Goal: Task Accomplishment & Management: Manage account settings

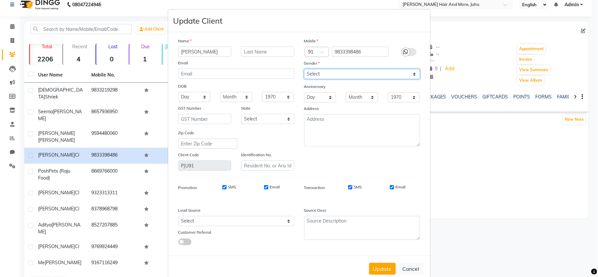
click at [304, 78] on select "Select [DEMOGRAPHIC_DATA] [DEMOGRAPHIC_DATA] Other Prefer Not To Say" at bounding box center [362, 74] width 116 height 10
select select "[DEMOGRAPHIC_DATA]"
click at [304, 69] on select "Select [DEMOGRAPHIC_DATA] [DEMOGRAPHIC_DATA] Other Prefer Not To Say" at bounding box center [362, 74] width 116 height 10
click at [387, 267] on button "Update" at bounding box center [382, 269] width 27 height 12
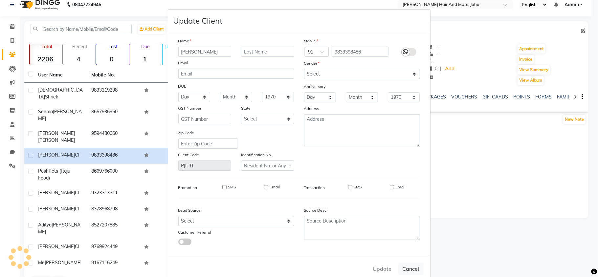
select select
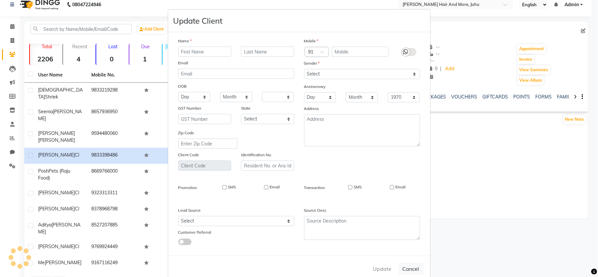
select select
checkbox input "false"
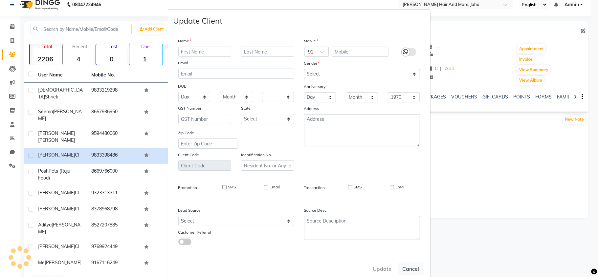
checkbox input "false"
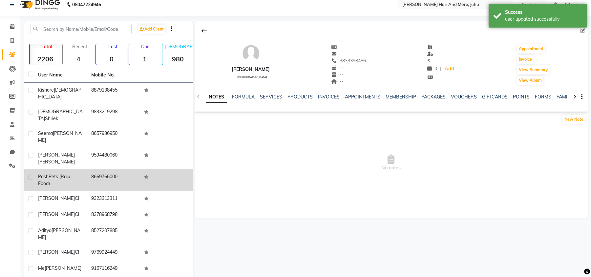
click at [31, 175] on label at bounding box center [30, 177] width 5 height 5
click at [31, 175] on input "checkbox" at bounding box center [30, 177] width 4 height 4
checkbox input "true"
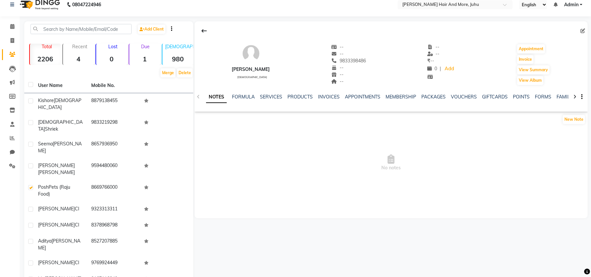
click at [189, 79] on th at bounding box center [166, 85] width 53 height 15
click at [186, 74] on button "Delete" at bounding box center [185, 72] width 16 height 9
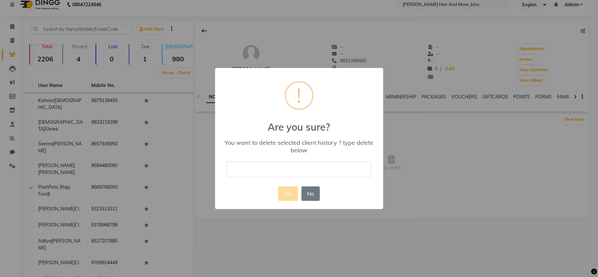
click at [255, 171] on input "text" at bounding box center [299, 169] width 144 height 15
type input "delete"
click at [285, 188] on button "Yes" at bounding box center [288, 193] width 20 height 14
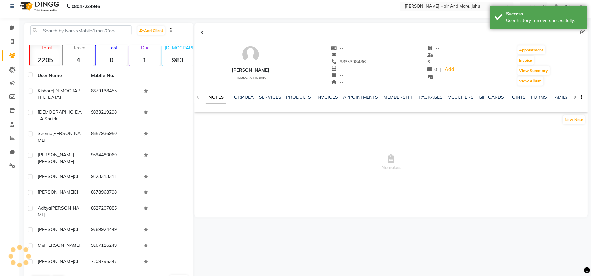
scroll to position [2, 0]
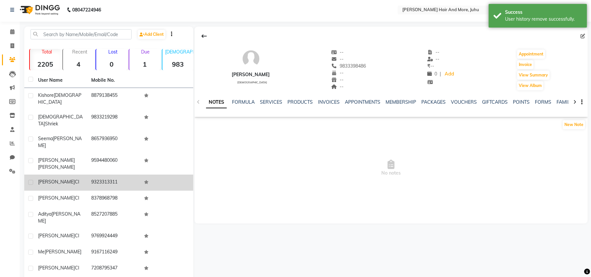
click at [67, 175] on td "[PERSON_NAME] Cl" at bounding box center [60, 183] width 53 height 16
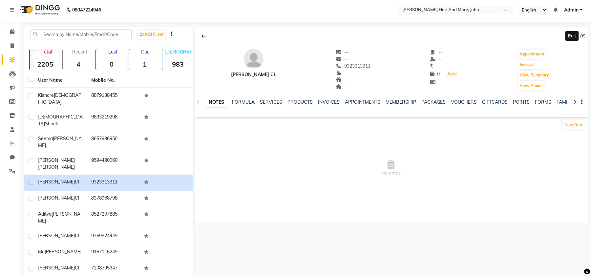
click at [584, 35] on icon at bounding box center [583, 36] width 5 height 5
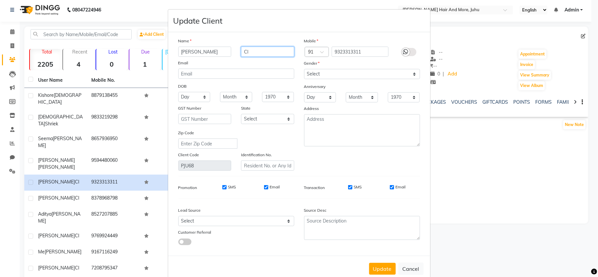
drag, startPoint x: 253, startPoint y: 54, endPoint x: 228, endPoint y: 58, distance: 25.9
click at [228, 58] on div "Name [PERSON_NAME] Cl Email DOB Day 01 02 03 04 05 06 07 08 09 10 11 12 13 14 1…" at bounding box center [236, 103] width 126 height 133
click at [313, 74] on select "Select [DEMOGRAPHIC_DATA] [DEMOGRAPHIC_DATA] Other Prefer Not To Say" at bounding box center [362, 74] width 116 height 10
select select "[DEMOGRAPHIC_DATA]"
click at [304, 69] on select "Select [DEMOGRAPHIC_DATA] [DEMOGRAPHIC_DATA] Other Prefer Not To Say" at bounding box center [362, 74] width 116 height 10
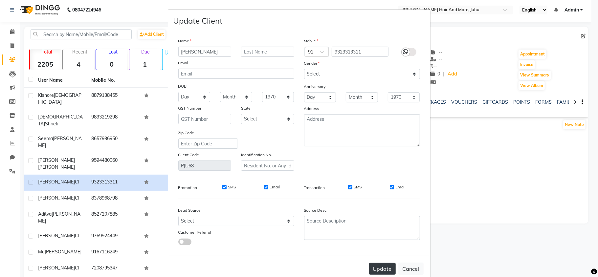
click at [385, 268] on button "Update" at bounding box center [382, 269] width 27 height 12
select select
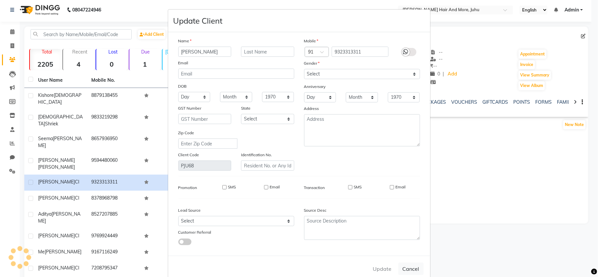
select select
checkbox input "false"
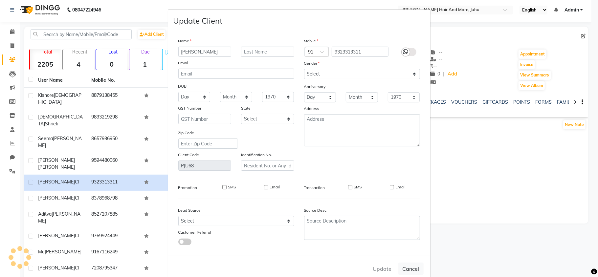
checkbox input "false"
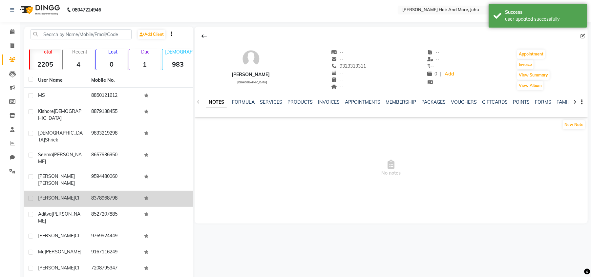
click at [91, 191] on td "8378968798" at bounding box center [113, 199] width 53 height 16
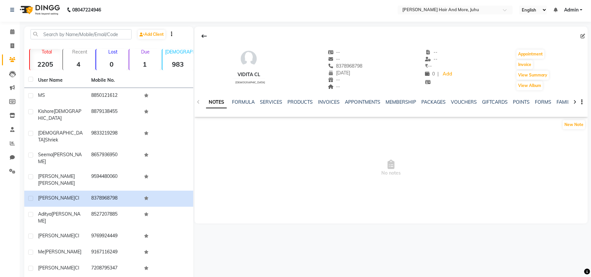
click at [292, 201] on div "Vidita Cl [DEMOGRAPHIC_DATA] -- -- 8378968798 [DATE] -- -- -- -- ₹ -- 0 | Add A…" at bounding box center [391, 125] width 393 height 197
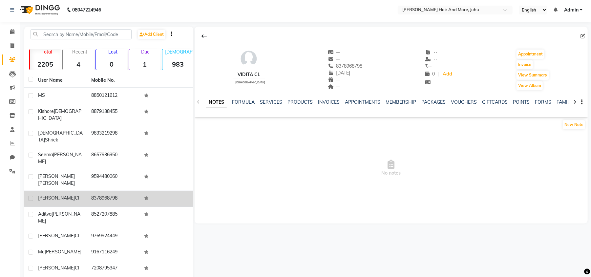
click at [115, 191] on td "8378968798" at bounding box center [113, 199] width 53 height 16
click at [103, 191] on td "8378968798" at bounding box center [113, 199] width 53 height 16
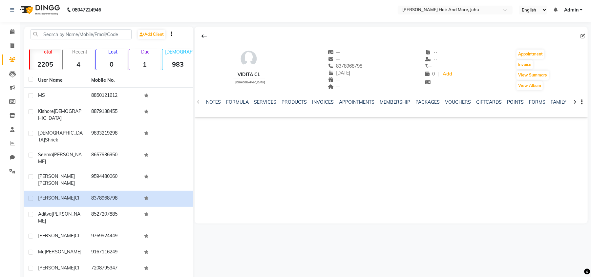
click at [583, 36] on icon at bounding box center [583, 36] width 5 height 5
select select "28"
select select "08"
select select "2018"
select select "[DEMOGRAPHIC_DATA]"
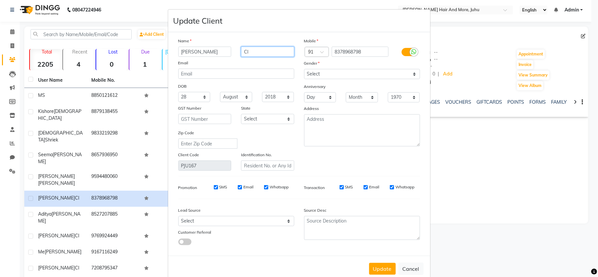
click at [230, 60] on div "Name Vidita Cl Email DOB Day 01 02 03 04 05 06 07 08 09 10 11 12 13 14 15 16 17…" at bounding box center [236, 103] width 126 height 133
click at [384, 263] on button "Update" at bounding box center [382, 269] width 27 height 12
select select
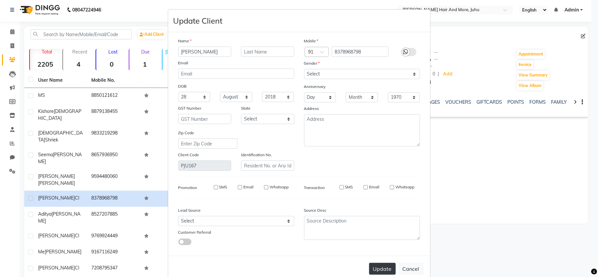
select select
checkbox input "false"
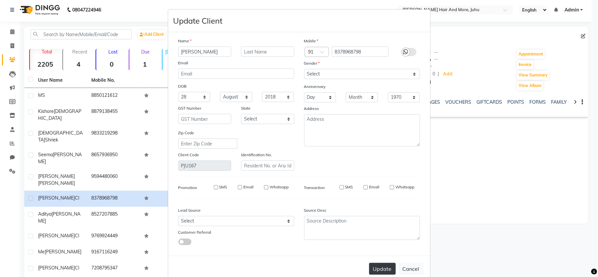
checkbox input "false"
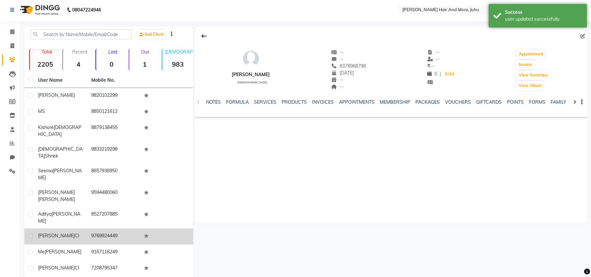
click at [94, 229] on td "9769924449" at bounding box center [113, 237] width 53 height 16
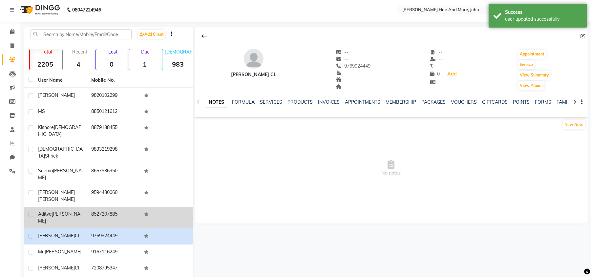
click at [100, 207] on td "8527207885" at bounding box center [113, 218] width 53 height 22
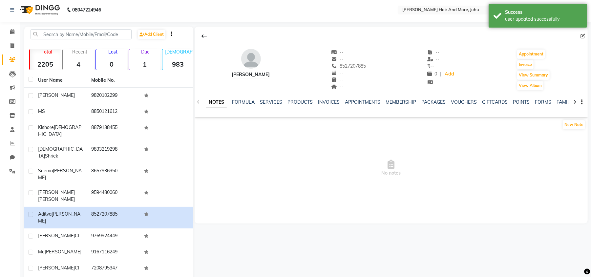
click at [583, 34] on icon at bounding box center [583, 36] width 5 height 5
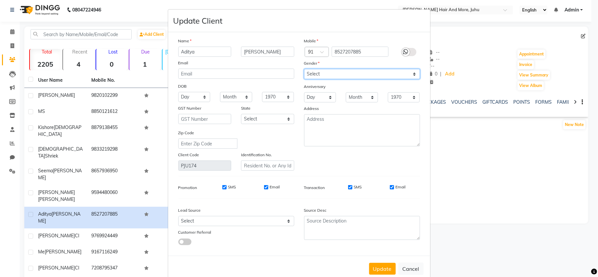
click at [339, 75] on select "Select [DEMOGRAPHIC_DATA] [DEMOGRAPHIC_DATA] Other Prefer Not To Say" at bounding box center [362, 74] width 116 height 10
select select "[DEMOGRAPHIC_DATA]"
click at [304, 69] on select "Select [DEMOGRAPHIC_DATA] [DEMOGRAPHIC_DATA] Other Prefer Not To Say" at bounding box center [362, 74] width 116 height 10
click at [387, 271] on button "Update" at bounding box center [382, 269] width 27 height 12
select select
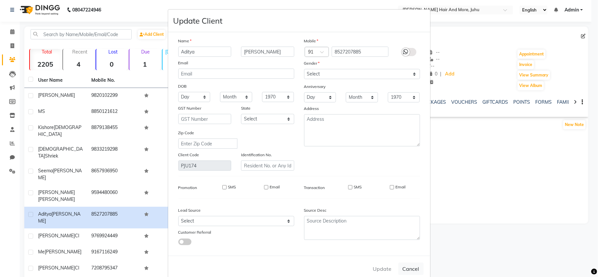
select select
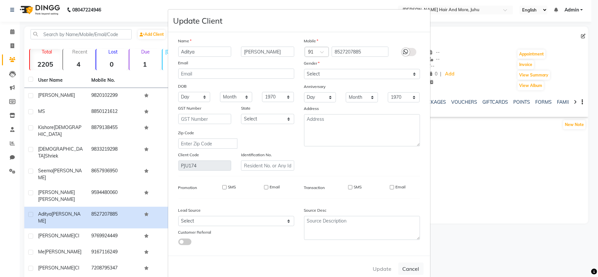
select select
checkbox input "false"
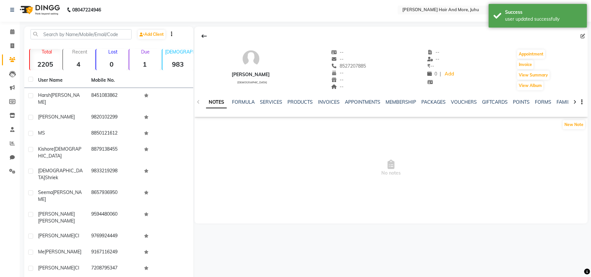
click at [82, 232] on div "[PERSON_NAME] Cl" at bounding box center [60, 235] width 45 height 7
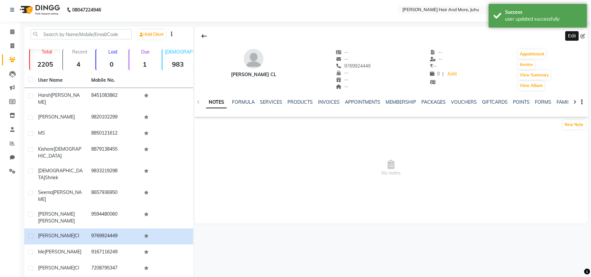
click at [582, 37] on icon at bounding box center [583, 36] width 5 height 5
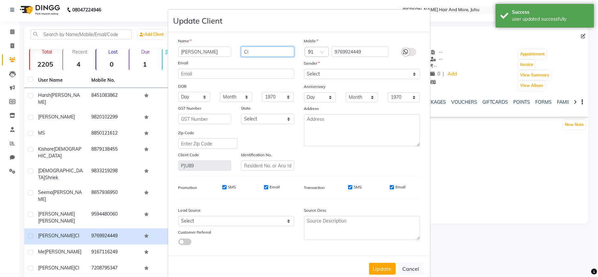
drag, startPoint x: 257, startPoint y: 62, endPoint x: 243, endPoint y: 66, distance: 14.3
click at [242, 69] on div "Name [PERSON_NAME] Cl Email DOB Day 01 02 03 04 05 06 07 08 09 10 11 12 13 14 1…" at bounding box center [236, 103] width 126 height 133
click at [320, 76] on select "Select [DEMOGRAPHIC_DATA] [DEMOGRAPHIC_DATA] Other Prefer Not To Say" at bounding box center [362, 74] width 116 height 10
select select "[DEMOGRAPHIC_DATA]"
click at [304, 69] on select "Select [DEMOGRAPHIC_DATA] [DEMOGRAPHIC_DATA] Other Prefer Not To Say" at bounding box center [362, 74] width 116 height 10
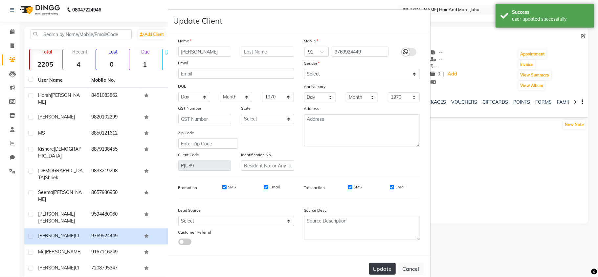
click at [385, 270] on button "Update" at bounding box center [382, 269] width 27 height 12
select select
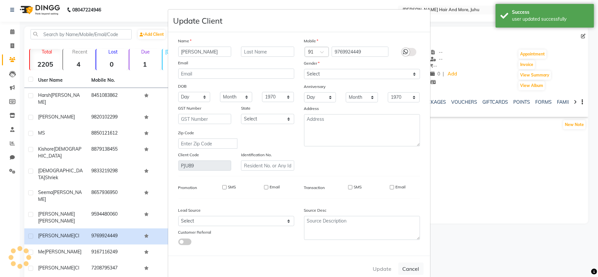
select select
checkbox input "false"
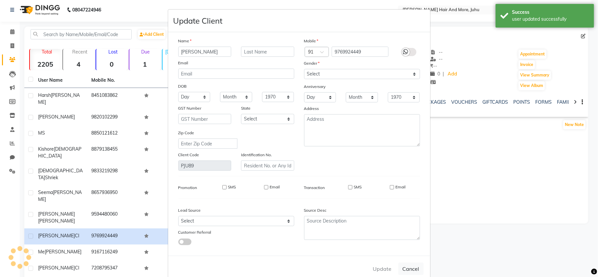
checkbox input "false"
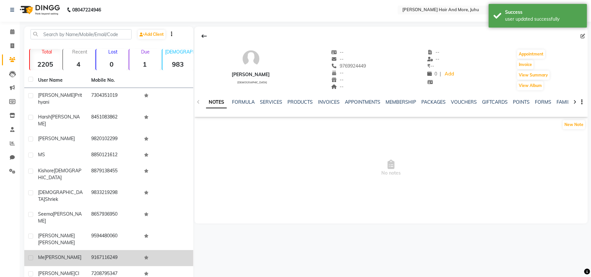
click at [80, 250] on td "Me [PERSON_NAME]" at bounding box center [60, 258] width 53 height 16
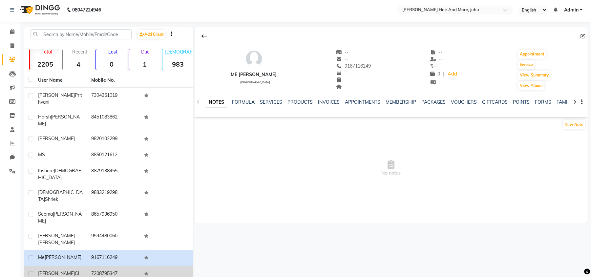
click at [118, 266] on td "7208795347" at bounding box center [113, 274] width 53 height 16
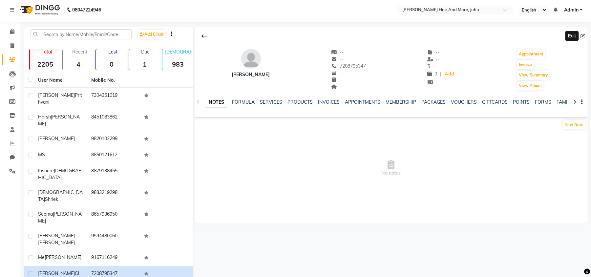
click at [584, 36] on icon at bounding box center [583, 36] width 5 height 5
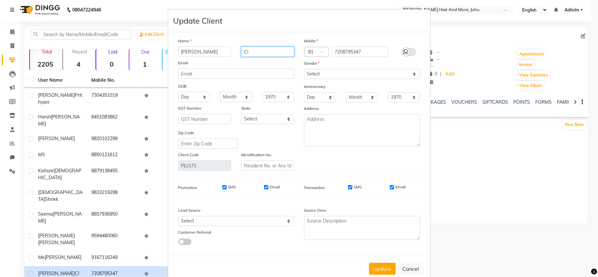
drag, startPoint x: 256, startPoint y: 52, endPoint x: 243, endPoint y: 53, distance: 13.2
click at [241, 60] on div "Name [PERSON_NAME] Email DOB Day 01 02 03 04 05 06 07 08 09 10 11 12 13 14 15 1…" at bounding box center [236, 103] width 126 height 133
click at [313, 73] on select "Select [DEMOGRAPHIC_DATA] [DEMOGRAPHIC_DATA] Other Prefer Not To Say" at bounding box center [362, 74] width 116 height 10
select select "[DEMOGRAPHIC_DATA]"
click at [304, 69] on select "Select [DEMOGRAPHIC_DATA] [DEMOGRAPHIC_DATA] Other Prefer Not To Say" at bounding box center [362, 74] width 116 height 10
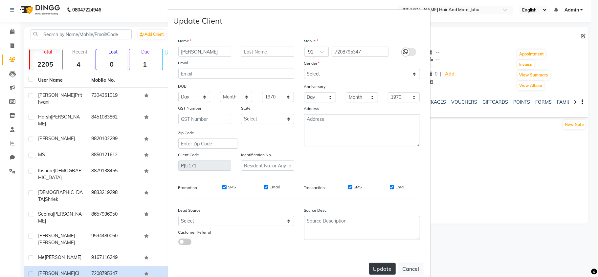
click at [377, 263] on button "Update" at bounding box center [382, 269] width 27 height 12
select select
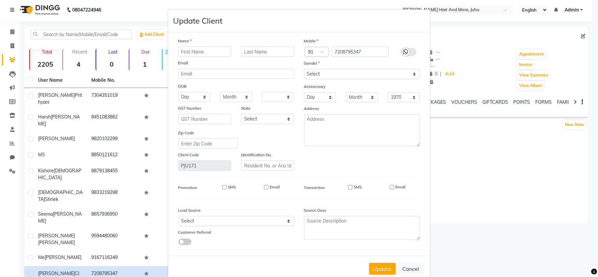
select select
checkbox input "false"
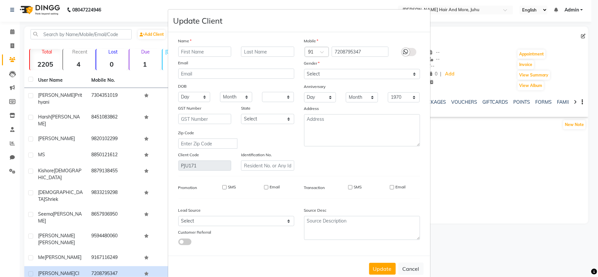
checkbox input "false"
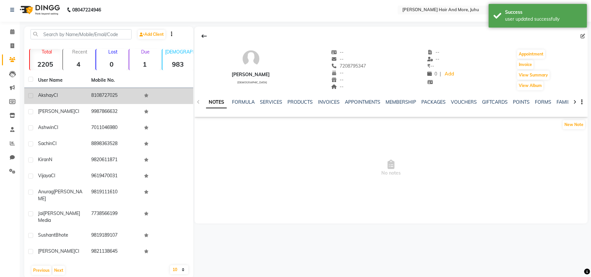
click at [76, 99] on td "Akshay Cl" at bounding box center [60, 96] width 53 height 16
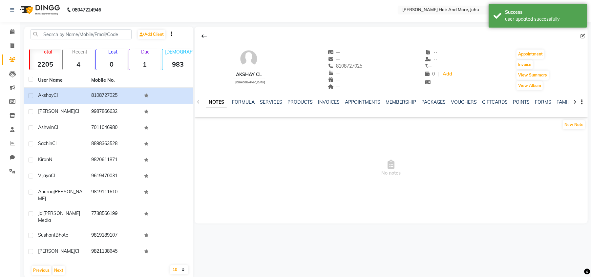
click at [581, 37] on ngb-tooltip-window "Edit" at bounding box center [572, 36] width 17 height 14
click at [582, 35] on icon at bounding box center [583, 36] width 5 height 5
select select "[DEMOGRAPHIC_DATA]"
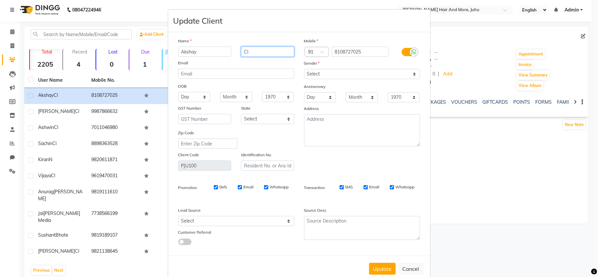
drag, startPoint x: 269, startPoint y: 55, endPoint x: 233, endPoint y: 68, distance: 38.6
click at [233, 68] on div "Name Akshay Cl Email DOB Day 01 02 03 04 05 06 07 08 09 10 11 12 13 14 15 16 17…" at bounding box center [236, 103] width 126 height 133
click at [375, 268] on button "Update" at bounding box center [382, 269] width 27 height 12
select select
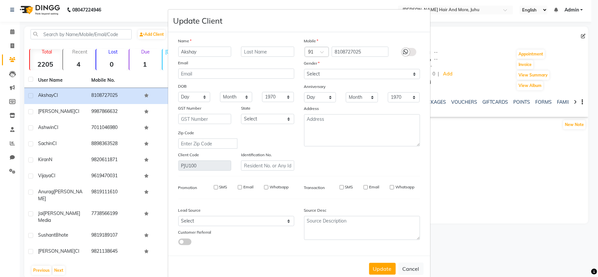
select select
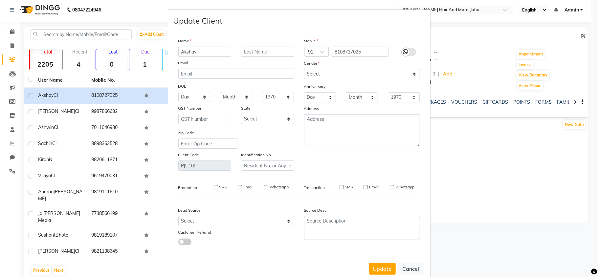
checkbox input "false"
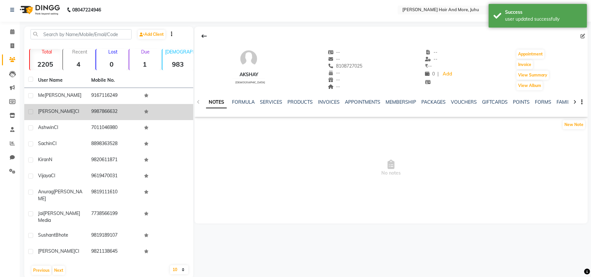
click at [68, 117] on td "[PERSON_NAME]" at bounding box center [60, 112] width 53 height 16
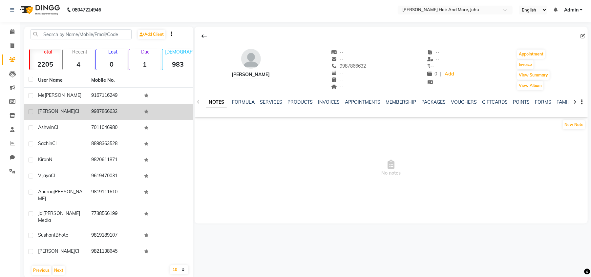
click at [108, 116] on td "9987866632" at bounding box center [113, 112] width 53 height 16
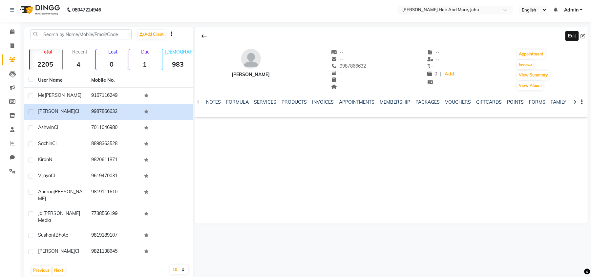
click at [582, 36] on icon at bounding box center [583, 36] width 5 height 5
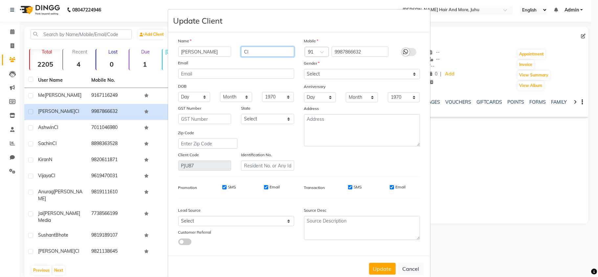
drag, startPoint x: 246, startPoint y: 56, endPoint x: 237, endPoint y: 60, distance: 10.0
click at [237, 60] on div "Name [PERSON_NAME] Email DOB Day 01 02 03 04 05 06 07 08 09 10 11 12 13 14 15 1…" at bounding box center [236, 103] width 126 height 133
click at [361, 76] on select "Select [DEMOGRAPHIC_DATA] [DEMOGRAPHIC_DATA] Other Prefer Not To Say" at bounding box center [362, 74] width 116 height 10
select select "[DEMOGRAPHIC_DATA]"
click at [304, 69] on select "Select [DEMOGRAPHIC_DATA] [DEMOGRAPHIC_DATA] Other Prefer Not To Say" at bounding box center [362, 74] width 116 height 10
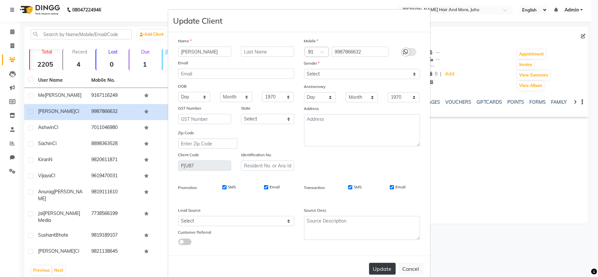
click at [382, 264] on button "Update" at bounding box center [382, 269] width 27 height 12
select select
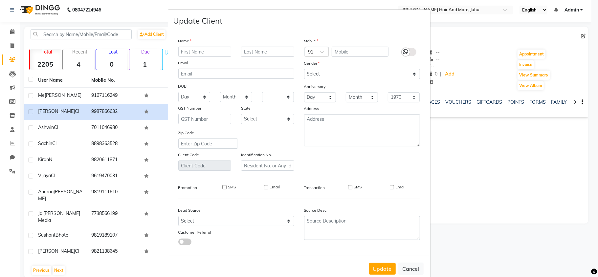
select select
checkbox input "false"
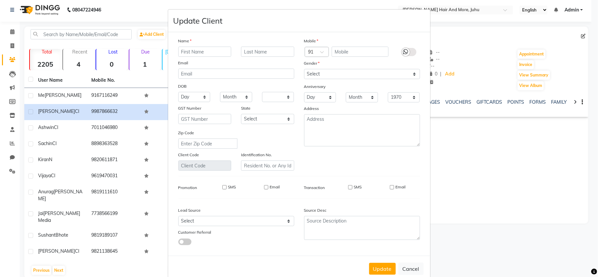
checkbox input "false"
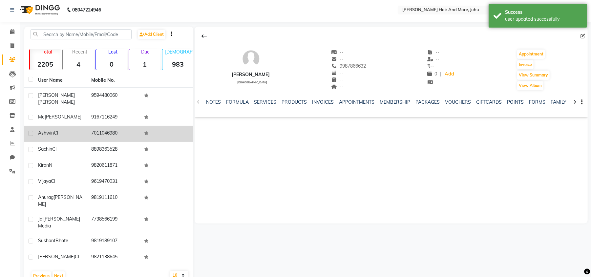
click at [133, 129] on td "7011046980" at bounding box center [113, 134] width 53 height 16
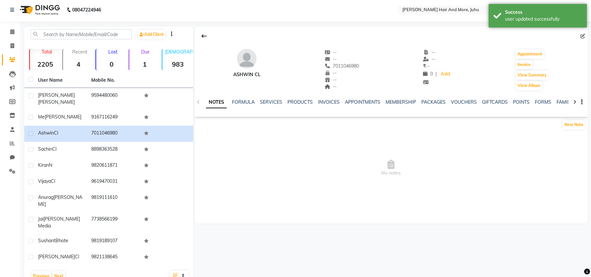
click at [582, 33] on span at bounding box center [584, 36] width 7 height 7
click at [583, 36] on icon at bounding box center [583, 36] width 5 height 5
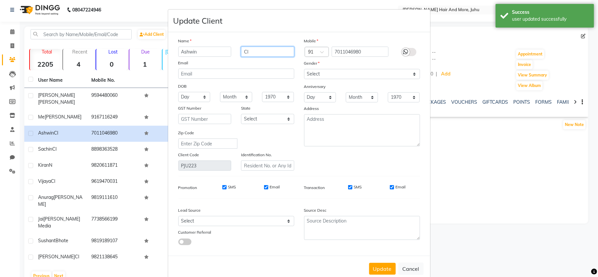
drag, startPoint x: 255, startPoint y: 53, endPoint x: 237, endPoint y: 59, distance: 19.3
click at [237, 59] on div "Name Ashwin Cl Email DOB Day 01 02 03 04 05 06 07 08 09 10 11 12 13 14 15 16 17…" at bounding box center [236, 103] width 126 height 133
click at [339, 76] on select "Select [DEMOGRAPHIC_DATA] [DEMOGRAPHIC_DATA] Other Prefer Not To Say" at bounding box center [362, 74] width 116 height 10
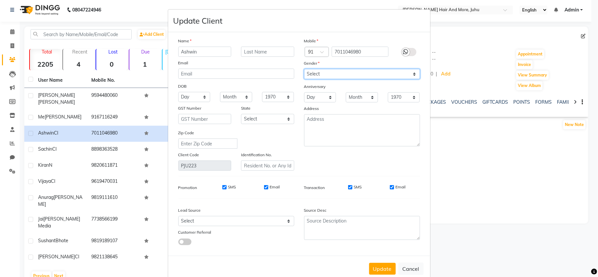
select select "[DEMOGRAPHIC_DATA]"
click at [304, 69] on select "Select [DEMOGRAPHIC_DATA] [DEMOGRAPHIC_DATA] Other Prefer Not To Say" at bounding box center [362, 74] width 116 height 10
click at [385, 264] on button "Update" at bounding box center [382, 269] width 27 height 12
select select
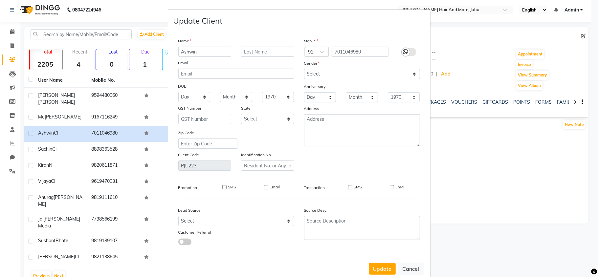
select select
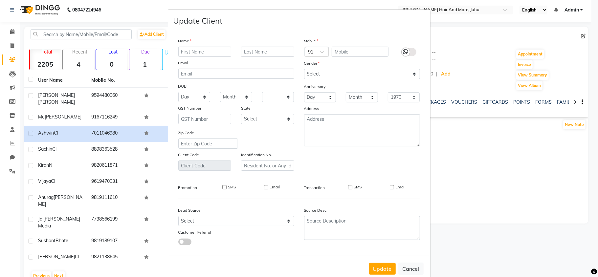
checkbox input "false"
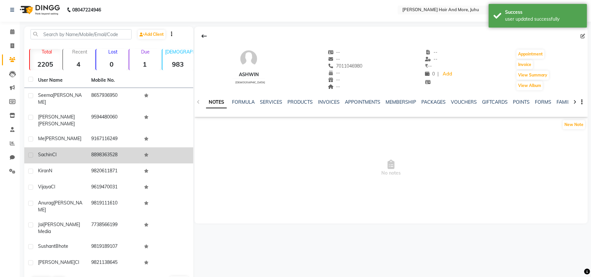
click at [79, 151] on div "Sachin Cl" at bounding box center [60, 154] width 45 height 7
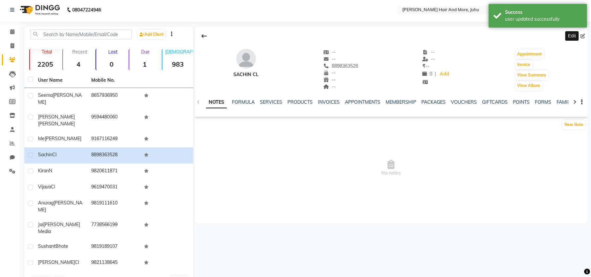
click at [583, 37] on icon at bounding box center [583, 36] width 5 height 5
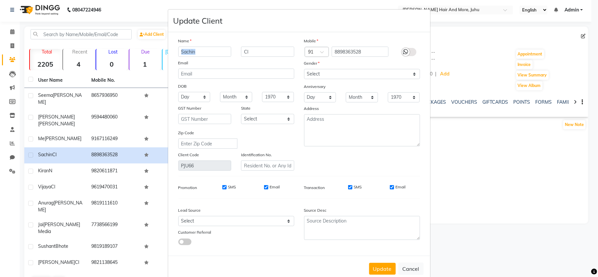
drag, startPoint x: 260, startPoint y: 45, endPoint x: 243, endPoint y: 54, distance: 19.4
click at [239, 53] on div "Name Sachin Cl Email DOB Day 01 02 03 04 05 06 07 08 09 10 11 12 13 14 15 16 17…" at bounding box center [236, 103] width 126 height 133
click at [254, 54] on input "Cl" at bounding box center [267, 52] width 53 height 10
click at [251, 54] on input "Cl" at bounding box center [267, 52] width 53 height 10
click at [328, 77] on select "Select [DEMOGRAPHIC_DATA] [DEMOGRAPHIC_DATA] Other Prefer Not To Say" at bounding box center [362, 74] width 116 height 10
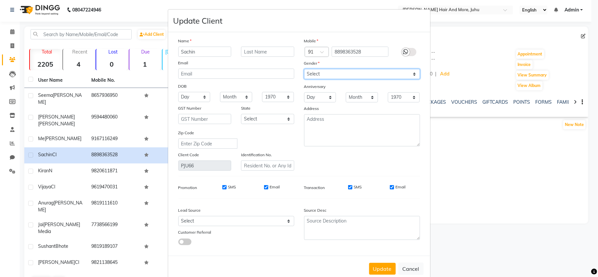
select select "[DEMOGRAPHIC_DATA]"
click at [304, 69] on select "Select [DEMOGRAPHIC_DATA] [DEMOGRAPHIC_DATA] Other Prefer Not To Say" at bounding box center [362, 74] width 116 height 10
click at [381, 263] on button "Update" at bounding box center [382, 269] width 27 height 12
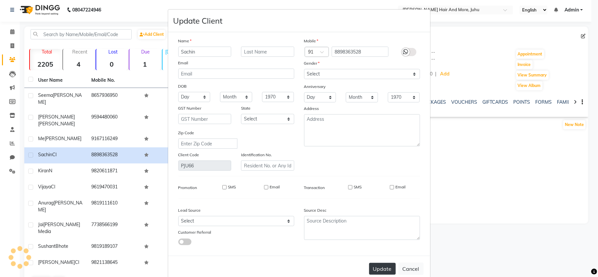
select select
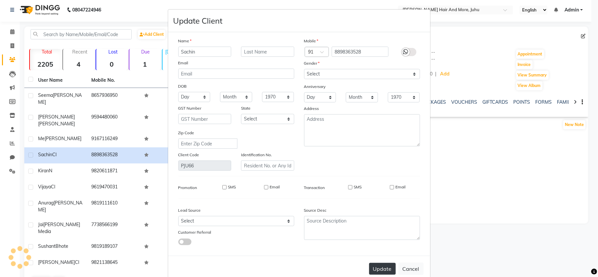
select select
checkbox input "false"
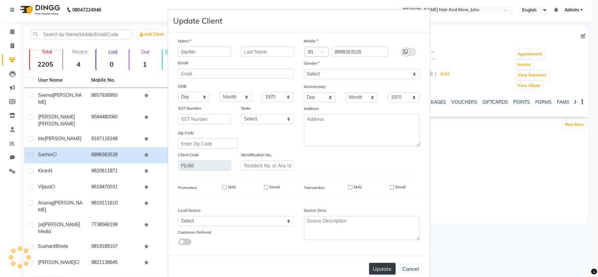
checkbox input "false"
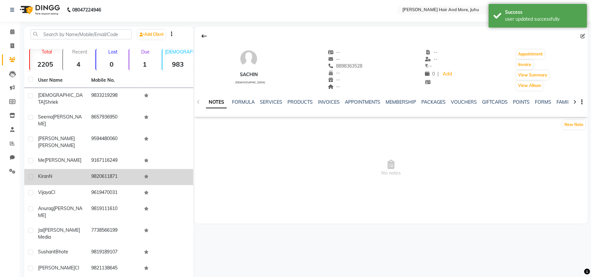
click at [93, 169] on td "9820611871" at bounding box center [113, 177] width 53 height 16
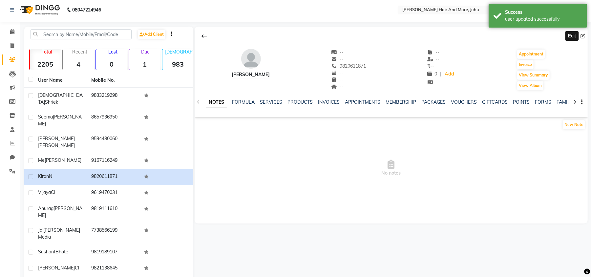
click at [585, 35] on icon at bounding box center [583, 36] width 5 height 5
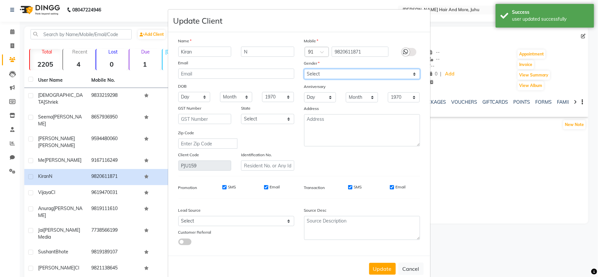
click at [322, 76] on select "Select [DEMOGRAPHIC_DATA] [DEMOGRAPHIC_DATA] Other Prefer Not To Say" at bounding box center [362, 74] width 116 height 10
select select "other"
click at [304, 69] on select "Select [DEMOGRAPHIC_DATA] [DEMOGRAPHIC_DATA] Other Prefer Not To Say" at bounding box center [362, 74] width 116 height 10
click at [384, 274] on div "Update Cancel" at bounding box center [299, 269] width 262 height 26
click at [383, 264] on button "Update" at bounding box center [382, 269] width 27 height 12
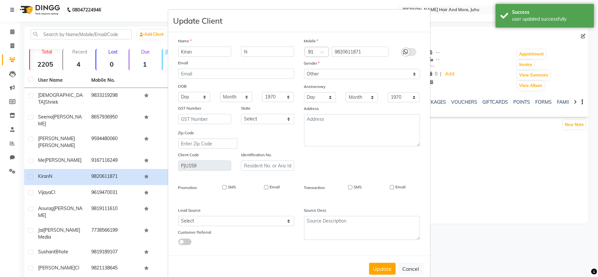
select select
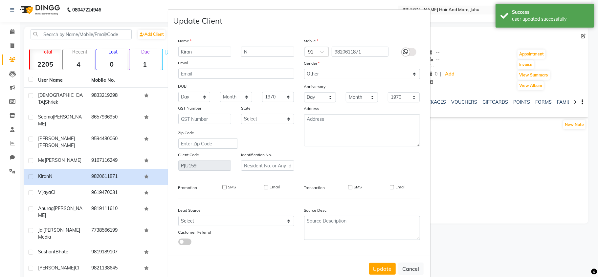
select select
checkbox input "false"
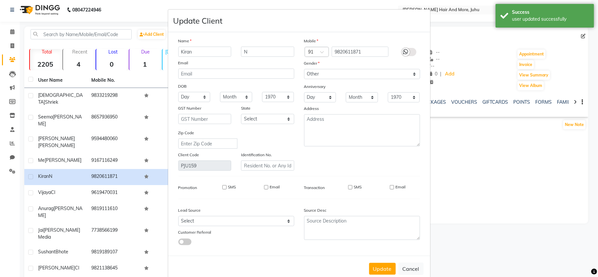
checkbox input "false"
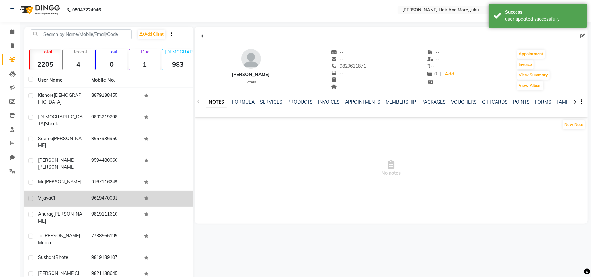
drag, startPoint x: 129, startPoint y: 173, endPoint x: 142, endPoint y: 174, distance: 13.5
click at [129, 191] on td "9619470031" at bounding box center [113, 199] width 53 height 16
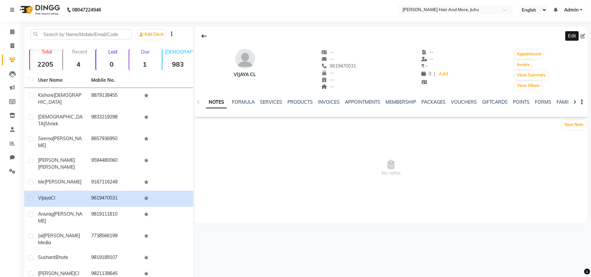
click at [583, 37] on icon at bounding box center [583, 36] width 5 height 5
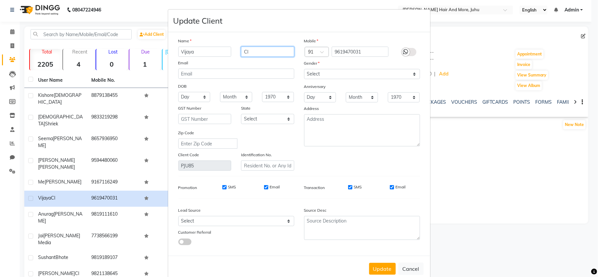
drag, startPoint x: 266, startPoint y: 49, endPoint x: 258, endPoint y: 49, distance: 7.6
click at [262, 49] on input "Cl" at bounding box center [267, 52] width 53 height 10
type input "C"
drag, startPoint x: 317, startPoint y: 77, endPoint x: 317, endPoint y: 80, distance: 3.3
click at [317, 80] on div "Mobile Country Code × 91 9619470031 Gender Select [DEMOGRAPHIC_DATA] [DEMOGRAPH…" at bounding box center [362, 103] width 126 height 133
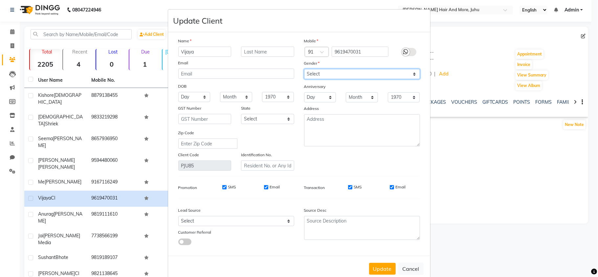
select select "[DEMOGRAPHIC_DATA]"
click at [304, 69] on select "Select [DEMOGRAPHIC_DATA] [DEMOGRAPHIC_DATA] Other Prefer Not To Say" at bounding box center [362, 74] width 116 height 10
click at [382, 271] on button "Update" at bounding box center [382, 269] width 27 height 12
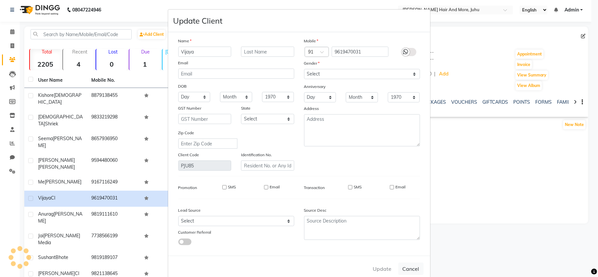
select select
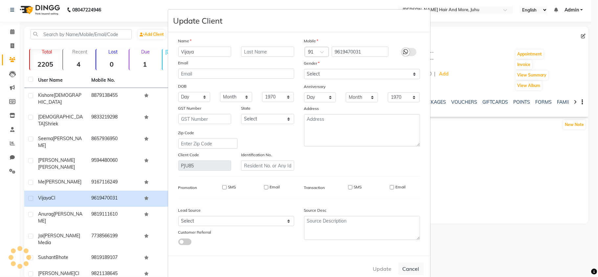
select select
checkbox input "false"
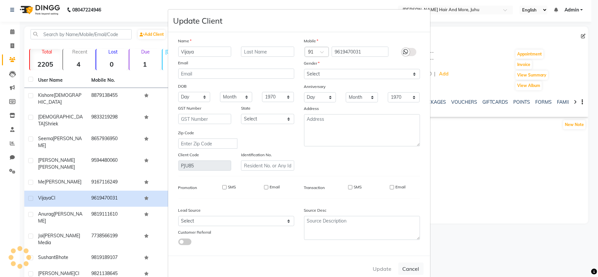
checkbox input "false"
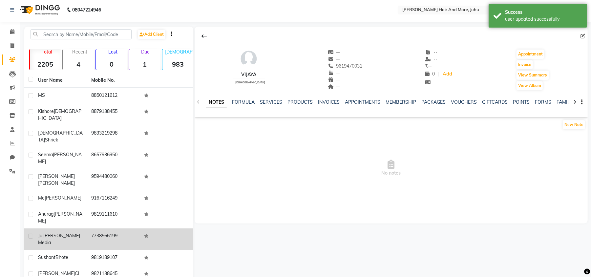
click at [81, 229] on td "[PERSON_NAME] Media" at bounding box center [60, 240] width 53 height 22
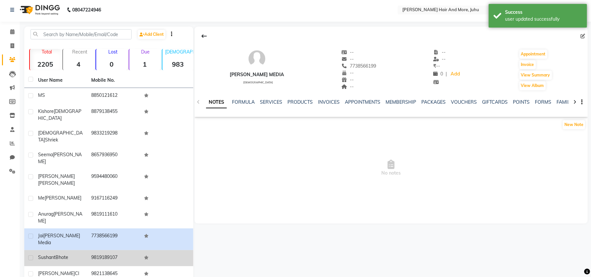
click at [62, 250] on td "[PERSON_NAME]" at bounding box center [60, 258] width 53 height 16
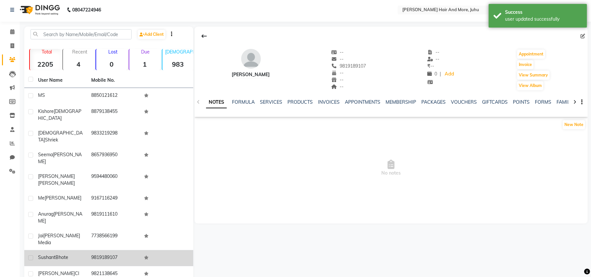
click at [66, 254] on span "Bhote" at bounding box center [61, 257] width 13 height 6
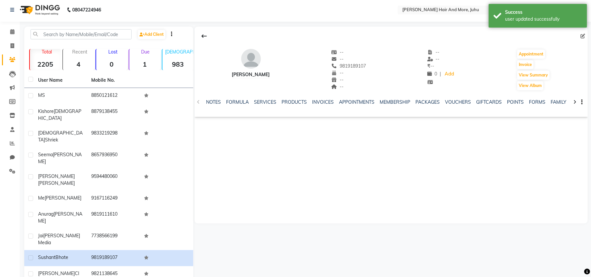
click at [584, 36] on icon at bounding box center [583, 36] width 5 height 5
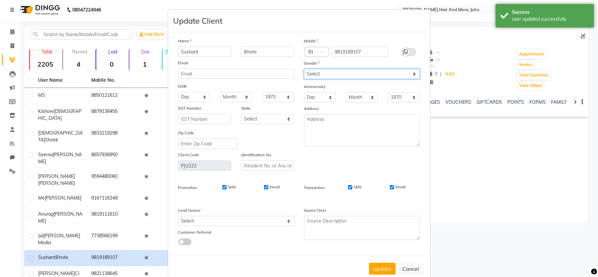
click at [319, 77] on select "Select [DEMOGRAPHIC_DATA] [DEMOGRAPHIC_DATA] Other Prefer Not To Say" at bounding box center [362, 74] width 116 height 10
select select "[DEMOGRAPHIC_DATA]"
click at [304, 69] on select "Select [DEMOGRAPHIC_DATA] [DEMOGRAPHIC_DATA] Other Prefer Not To Say" at bounding box center [362, 74] width 116 height 10
click at [383, 268] on button "Update" at bounding box center [382, 269] width 27 height 12
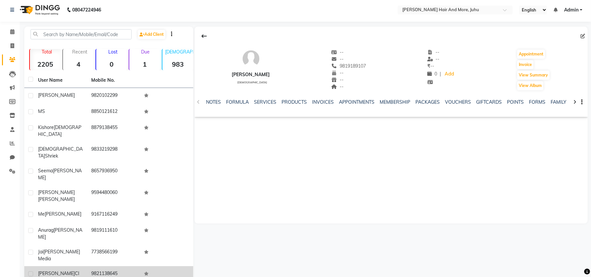
click at [108, 266] on td "9821138645" at bounding box center [113, 274] width 53 height 16
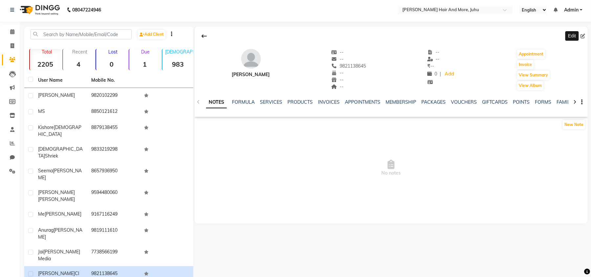
click at [585, 36] on icon at bounding box center [583, 36] width 5 height 5
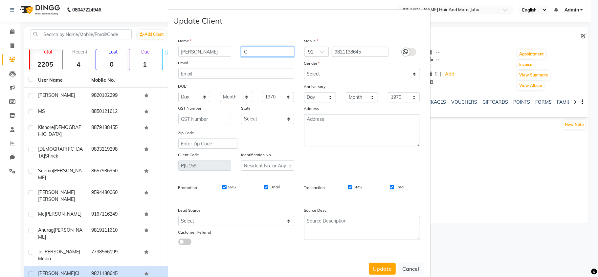
drag, startPoint x: 256, startPoint y: 55, endPoint x: 248, endPoint y: 54, distance: 8.3
click at [248, 54] on input "C" at bounding box center [267, 52] width 53 height 10
click at [325, 74] on select "Select [DEMOGRAPHIC_DATA] [DEMOGRAPHIC_DATA] Other Prefer Not To Say" at bounding box center [362, 74] width 116 height 10
click at [304, 69] on select "Select [DEMOGRAPHIC_DATA] [DEMOGRAPHIC_DATA] Other Prefer Not To Say" at bounding box center [362, 74] width 116 height 10
drag, startPoint x: 385, startPoint y: 263, endPoint x: 365, endPoint y: 253, distance: 22.2
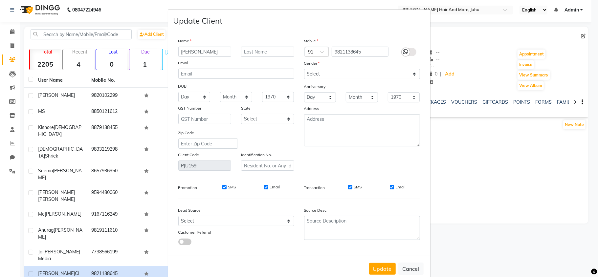
click at [385, 263] on button "Update" at bounding box center [382, 269] width 27 height 12
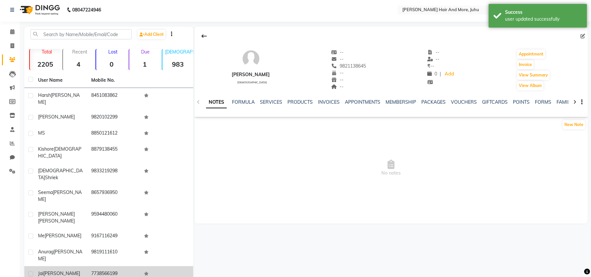
click at [68, 266] on td "[PERSON_NAME] Media" at bounding box center [60, 277] width 53 height 22
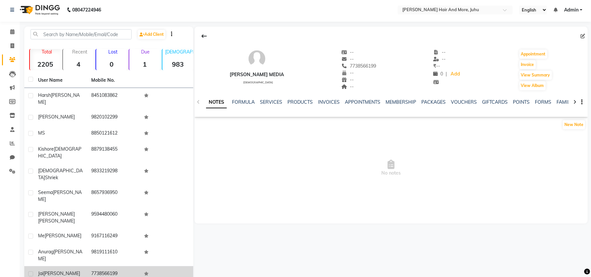
click at [32, 272] on div at bounding box center [30, 275] width 4 height 7
click at [30, 272] on label at bounding box center [30, 274] width 5 height 5
click at [30, 272] on input "checkbox" at bounding box center [30, 274] width 4 height 4
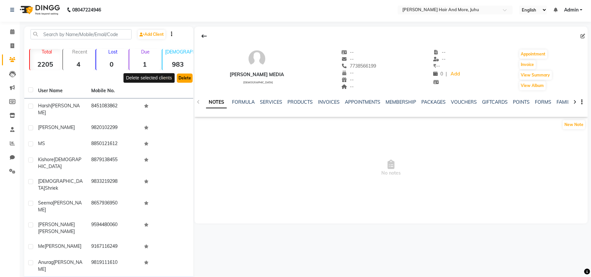
click at [186, 77] on button "Delete" at bounding box center [185, 78] width 16 height 9
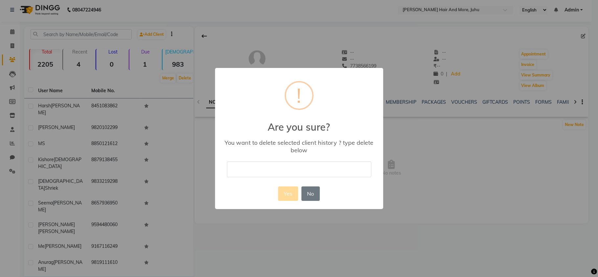
click at [255, 172] on input "text" at bounding box center [299, 169] width 144 height 15
click at [288, 195] on button "Yes" at bounding box center [288, 193] width 20 height 14
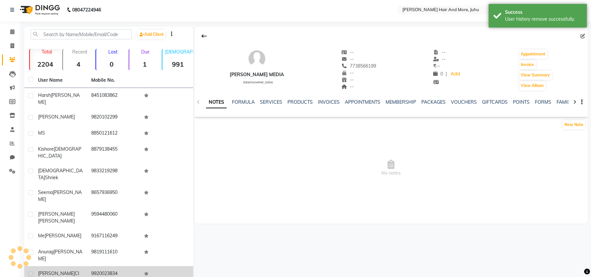
click at [74, 270] on div "[PERSON_NAME] Cl" at bounding box center [60, 273] width 45 height 7
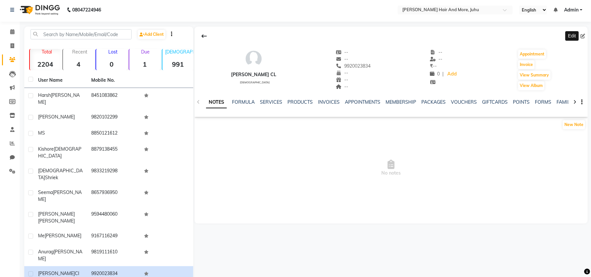
click at [582, 35] on icon at bounding box center [583, 36] width 5 height 5
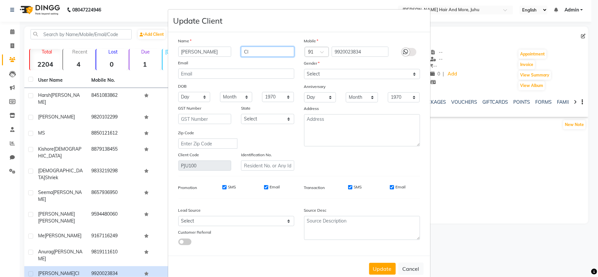
drag, startPoint x: 251, startPoint y: 51, endPoint x: 235, endPoint y: 56, distance: 16.8
click at [236, 56] on div "Cl" at bounding box center [267, 52] width 63 height 10
click at [321, 72] on select "Select [DEMOGRAPHIC_DATA] [DEMOGRAPHIC_DATA] Other Prefer Not To Say" at bounding box center [362, 74] width 116 height 10
click at [304, 69] on select "Select [DEMOGRAPHIC_DATA] [DEMOGRAPHIC_DATA] Other Prefer Not To Say" at bounding box center [362, 74] width 116 height 10
click at [388, 266] on button "Update" at bounding box center [382, 269] width 27 height 12
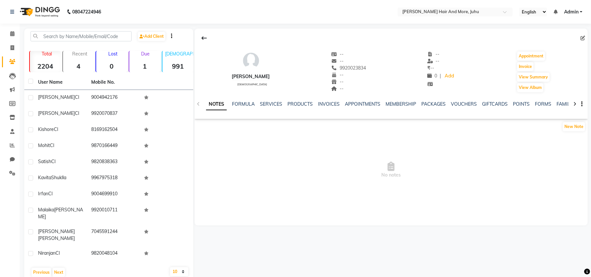
click at [70, 88] on th "User Name" at bounding box center [60, 82] width 53 height 15
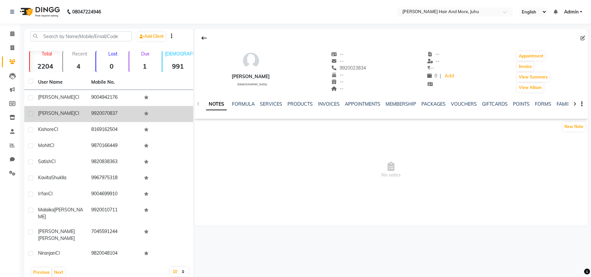
click at [74, 108] on td "[PERSON_NAME]" at bounding box center [60, 114] width 53 height 16
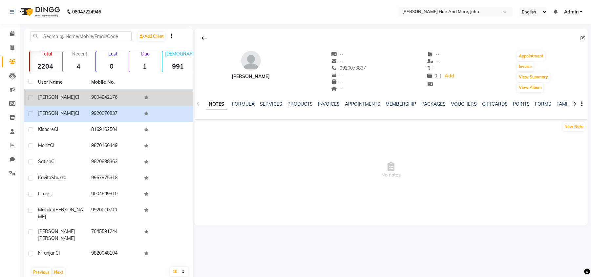
click at [74, 102] on td "[PERSON_NAME] Cl" at bounding box center [60, 98] width 53 height 16
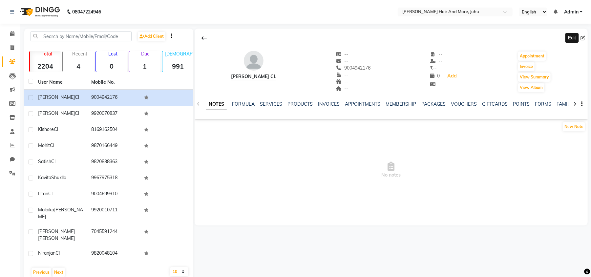
click at [585, 36] on icon at bounding box center [583, 38] width 5 height 5
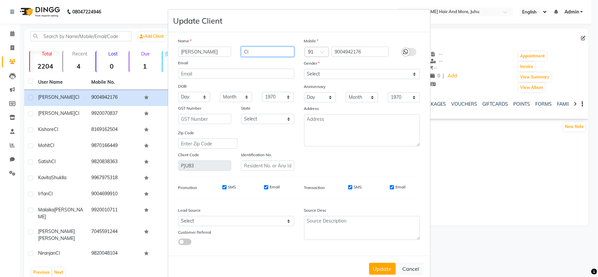
drag, startPoint x: 248, startPoint y: 49, endPoint x: 239, endPoint y: 57, distance: 11.9
click at [239, 57] on div "Name [PERSON_NAME] Cl Email DOB Day 01 02 03 04 05 06 07 08 09 10 11 12 13 14 1…" at bounding box center [236, 103] width 126 height 133
click at [322, 72] on select "Select [DEMOGRAPHIC_DATA] [DEMOGRAPHIC_DATA] Other Prefer Not To Say" at bounding box center [362, 74] width 116 height 10
click at [304, 69] on select "Select [DEMOGRAPHIC_DATA] [DEMOGRAPHIC_DATA] Other Prefer Not To Say" at bounding box center [362, 74] width 116 height 10
click at [383, 265] on button "Update" at bounding box center [382, 269] width 27 height 12
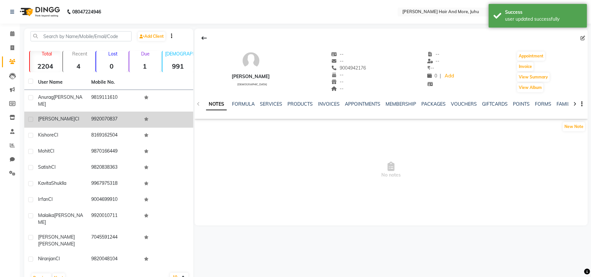
click at [93, 112] on td "9920070837" at bounding box center [113, 120] width 53 height 16
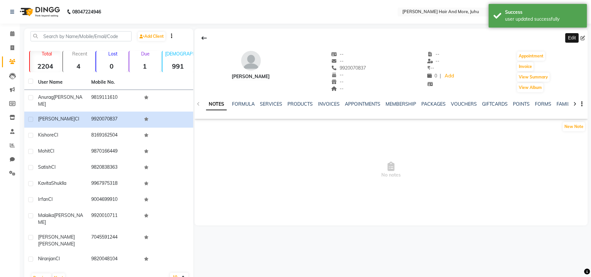
click at [583, 41] on span at bounding box center [584, 38] width 7 height 7
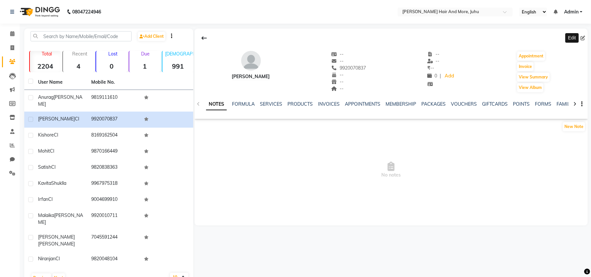
click at [583, 38] on icon at bounding box center [583, 38] width 5 height 5
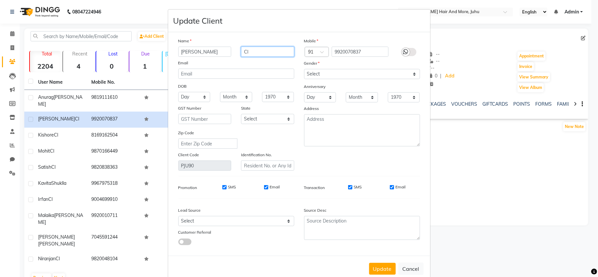
drag, startPoint x: 248, startPoint y: 50, endPoint x: 240, endPoint y: 56, distance: 9.9
click at [241, 56] on input "Cl" at bounding box center [267, 52] width 53 height 10
click at [335, 74] on select "Select [DEMOGRAPHIC_DATA] [DEMOGRAPHIC_DATA] Other Prefer Not To Say" at bounding box center [362, 74] width 116 height 10
click at [304, 69] on select "Select [DEMOGRAPHIC_DATA] [DEMOGRAPHIC_DATA] Other Prefer Not To Say" at bounding box center [362, 74] width 116 height 10
click at [380, 269] on button "Update" at bounding box center [382, 269] width 27 height 12
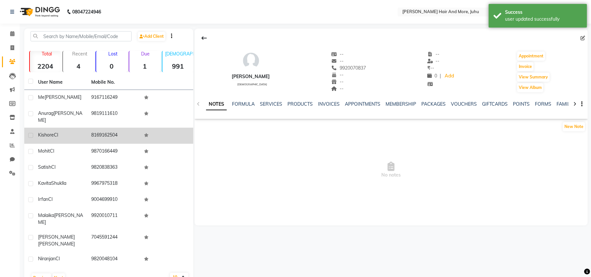
click at [113, 132] on td "8169162504" at bounding box center [113, 136] width 53 height 16
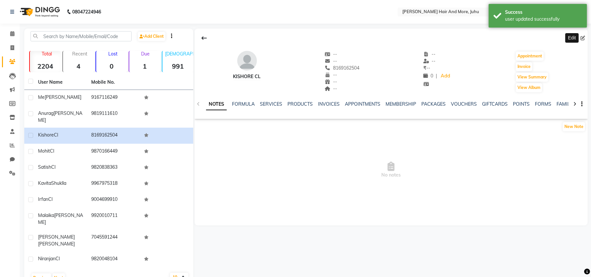
click at [585, 39] on icon at bounding box center [583, 38] width 5 height 5
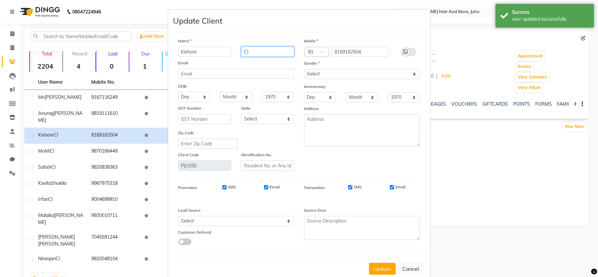
drag, startPoint x: 262, startPoint y: 53, endPoint x: 227, endPoint y: 61, distance: 36.1
click at [232, 61] on div "Name Kishore Cl Email DOB Day 01 02 03 04 05 06 07 08 09 10 11 12 13 14 15 16 1…" at bounding box center [236, 103] width 126 height 133
click at [320, 75] on select "Select [DEMOGRAPHIC_DATA] [DEMOGRAPHIC_DATA] Other Prefer Not To Say" at bounding box center [362, 74] width 116 height 10
click at [304, 69] on select "Select [DEMOGRAPHIC_DATA] [DEMOGRAPHIC_DATA] Other Prefer Not To Say" at bounding box center [362, 74] width 116 height 10
click at [373, 266] on button "Update" at bounding box center [382, 269] width 27 height 12
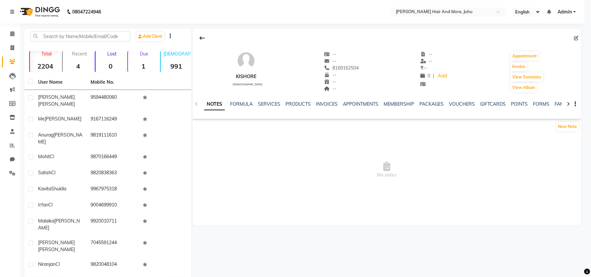
click at [128, 151] on td "9870166449" at bounding box center [113, 157] width 53 height 16
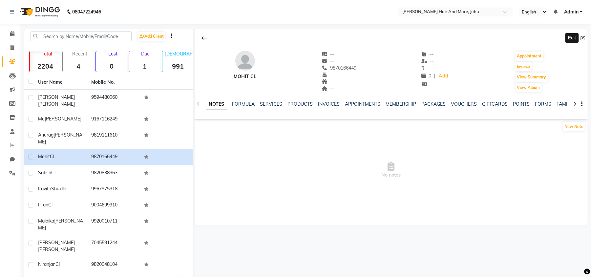
click at [582, 39] on icon at bounding box center [583, 38] width 5 height 5
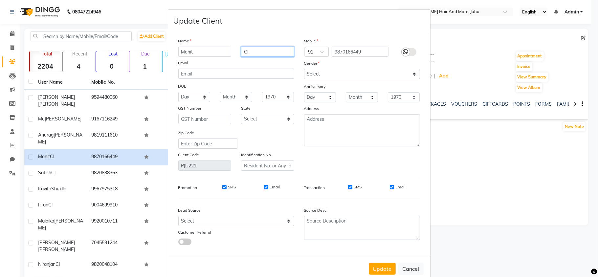
drag, startPoint x: 249, startPoint y: 50, endPoint x: 236, endPoint y: 56, distance: 14.1
click at [236, 56] on div "Cl" at bounding box center [267, 52] width 63 height 10
click at [305, 71] on select "Select [DEMOGRAPHIC_DATA] [DEMOGRAPHIC_DATA] Other Prefer Not To Say" at bounding box center [362, 74] width 116 height 10
click at [304, 69] on select "Select [DEMOGRAPHIC_DATA] [DEMOGRAPHIC_DATA] Other Prefer Not To Say" at bounding box center [362, 74] width 116 height 10
drag, startPoint x: 384, startPoint y: 261, endPoint x: 385, endPoint y: 267, distance: 6.0
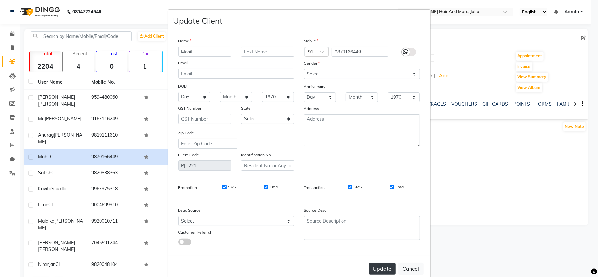
click at [385, 267] on div "Update Cancel" at bounding box center [299, 269] width 262 height 26
click at [385, 268] on button "Update" at bounding box center [382, 269] width 27 height 12
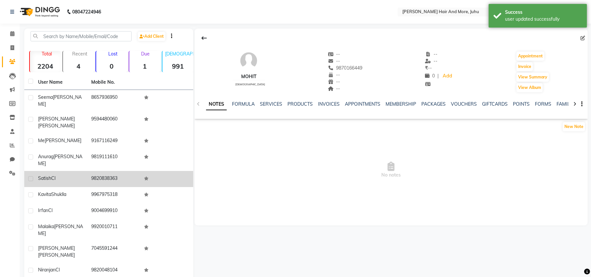
click at [120, 171] on td "9820838363" at bounding box center [113, 179] width 53 height 16
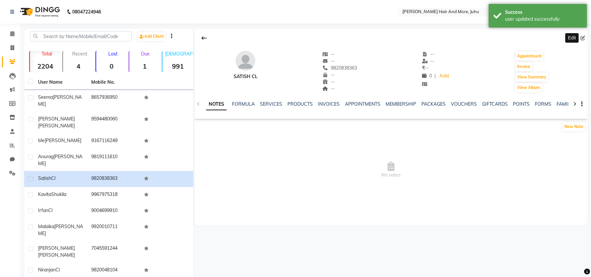
click at [584, 37] on icon at bounding box center [583, 38] width 5 height 5
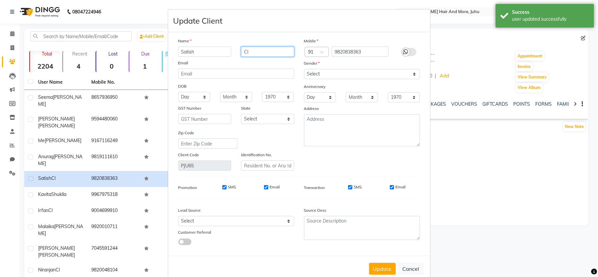
drag, startPoint x: 248, startPoint y: 51, endPoint x: 238, endPoint y: 52, distance: 9.9
click at [241, 52] on input "Cl" at bounding box center [267, 52] width 53 height 10
click at [311, 70] on select "Select [DEMOGRAPHIC_DATA] [DEMOGRAPHIC_DATA] Other Prefer Not To Say" at bounding box center [362, 74] width 116 height 10
click at [304, 69] on select "Select [DEMOGRAPHIC_DATA] [DEMOGRAPHIC_DATA] Other Prefer Not To Say" at bounding box center [362, 74] width 116 height 10
click at [389, 264] on button "Update" at bounding box center [382, 269] width 27 height 12
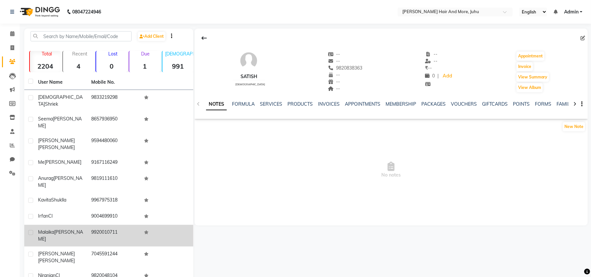
click at [100, 225] on td "9920010711" at bounding box center [113, 236] width 53 height 22
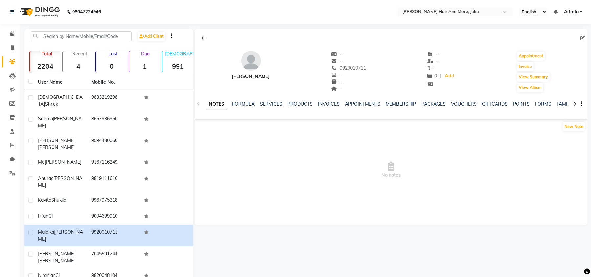
click at [583, 38] on icon at bounding box center [583, 38] width 5 height 5
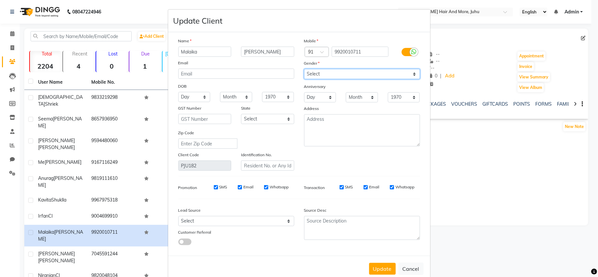
click at [343, 75] on select "Select [DEMOGRAPHIC_DATA] [DEMOGRAPHIC_DATA] Other Prefer Not To Say" at bounding box center [362, 74] width 116 height 10
click at [304, 69] on select "Select [DEMOGRAPHIC_DATA] [DEMOGRAPHIC_DATA] Other Prefer Not To Say" at bounding box center [362, 74] width 116 height 10
click at [350, 73] on select "Select [DEMOGRAPHIC_DATA] [DEMOGRAPHIC_DATA] Other Prefer Not To Say" at bounding box center [362, 74] width 116 height 10
click at [304, 69] on select "Select [DEMOGRAPHIC_DATA] [DEMOGRAPHIC_DATA] Other Prefer Not To Say" at bounding box center [362, 74] width 116 height 10
click at [377, 256] on div "Update Cancel" at bounding box center [299, 269] width 262 height 26
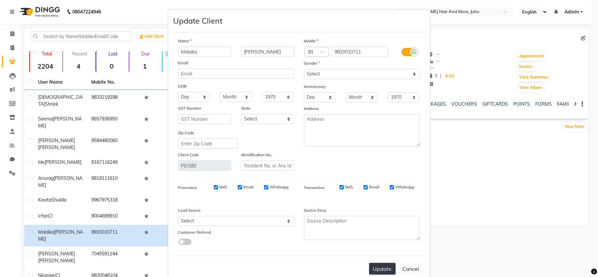
click at [373, 269] on button "Update" at bounding box center [382, 269] width 27 height 12
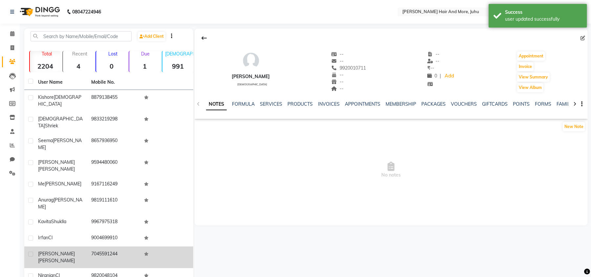
click at [126, 247] on td "7045591244" at bounding box center [113, 258] width 53 height 22
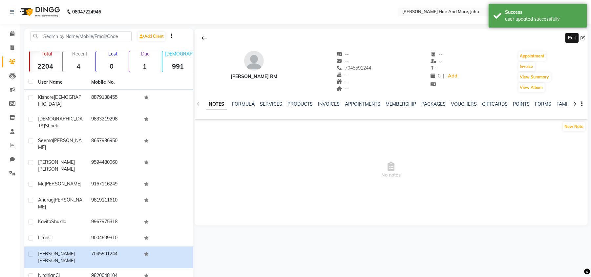
click at [582, 37] on icon at bounding box center [583, 38] width 5 height 5
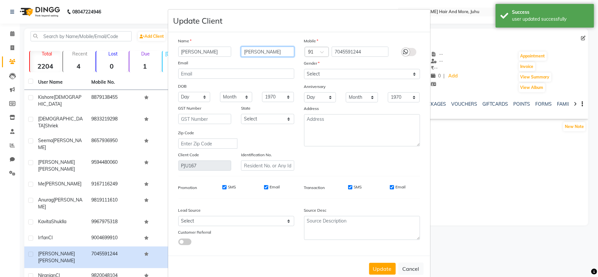
drag, startPoint x: 267, startPoint y: 50, endPoint x: 215, endPoint y: 79, distance: 58.9
click at [215, 79] on div "Name [PERSON_NAME] RM Email DOB Day 01 02 03 04 05 06 07 08 09 10 11 12 13 14 1…" at bounding box center [236, 103] width 126 height 133
click at [264, 50] on input "[PERSON_NAME]" at bounding box center [267, 52] width 53 height 10
click at [263, 52] on input "[PERSON_NAME]" at bounding box center [267, 52] width 53 height 10
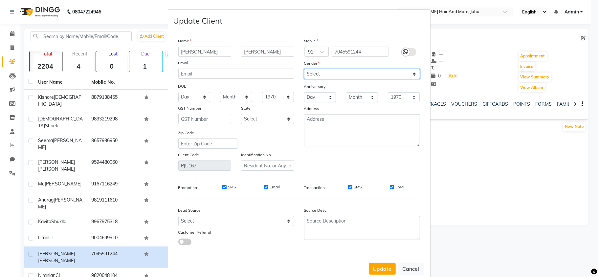
click at [342, 75] on select "Select [DEMOGRAPHIC_DATA] [DEMOGRAPHIC_DATA] Other Prefer Not To Say" at bounding box center [362, 74] width 116 height 10
click at [304, 69] on select "Select [DEMOGRAPHIC_DATA] [DEMOGRAPHIC_DATA] Other Prefer Not To Say" at bounding box center [362, 74] width 116 height 10
click at [377, 265] on button "Update" at bounding box center [382, 269] width 27 height 12
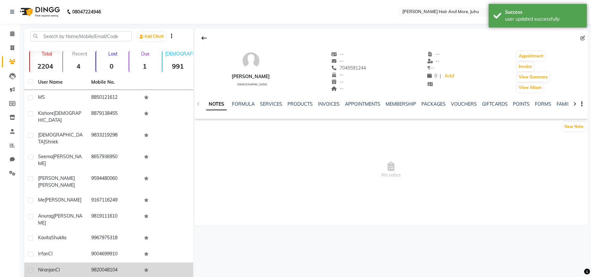
click at [132, 263] on td "9820048104" at bounding box center [113, 271] width 53 height 16
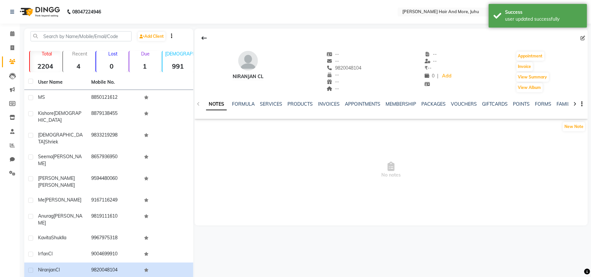
click at [584, 35] on span at bounding box center [584, 38] width 7 height 7
click at [584, 37] on icon at bounding box center [583, 38] width 5 height 5
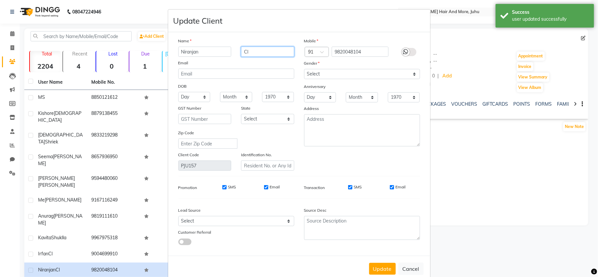
click at [253, 55] on input "Cl" at bounding box center [267, 52] width 53 height 10
click at [325, 78] on select "Select [DEMOGRAPHIC_DATA] [DEMOGRAPHIC_DATA] Other Prefer Not To Say" at bounding box center [362, 74] width 116 height 10
click at [304, 69] on select "Select [DEMOGRAPHIC_DATA] [DEMOGRAPHIC_DATA] Other Prefer Not To Say" at bounding box center [362, 74] width 116 height 10
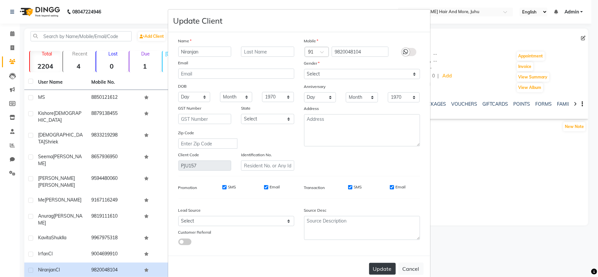
click at [381, 269] on button "Update" at bounding box center [382, 269] width 27 height 12
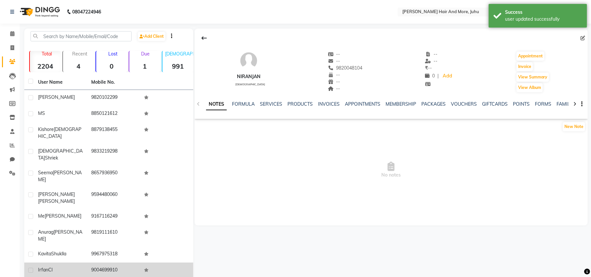
click at [60, 234] on tbody "[PERSON_NAME] 9820102299 M S 8850121612 [PERSON_NAME] 8879138455 Veda Shriek 98…" at bounding box center [108, 184] width 169 height 189
click at [60, 267] on div "[PERSON_NAME]" at bounding box center [60, 270] width 45 height 7
click at [68, 267] on div "[PERSON_NAME]" at bounding box center [60, 270] width 45 height 7
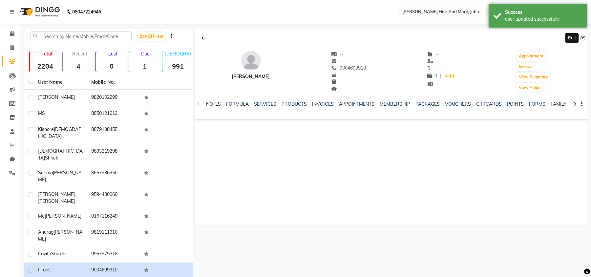
click at [584, 40] on icon at bounding box center [583, 38] width 5 height 5
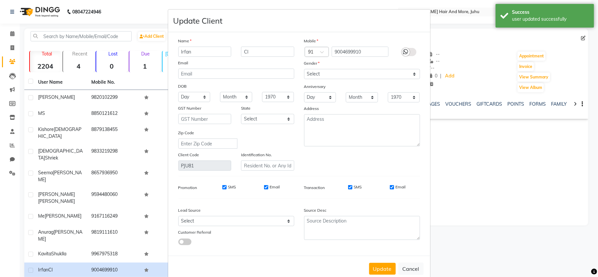
drag, startPoint x: 261, startPoint y: 61, endPoint x: 239, endPoint y: 62, distance: 21.7
click at [237, 63] on div "Email" at bounding box center [236, 63] width 126 height 9
click at [249, 53] on input "Cl" at bounding box center [267, 52] width 53 height 10
click at [317, 75] on select "Select [DEMOGRAPHIC_DATA] [DEMOGRAPHIC_DATA] Other Prefer Not To Say" at bounding box center [362, 74] width 116 height 10
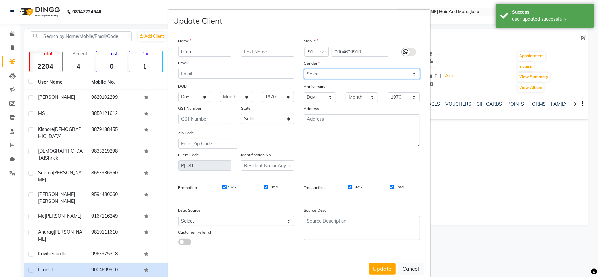
click at [304, 69] on select "Select [DEMOGRAPHIC_DATA] [DEMOGRAPHIC_DATA] Other Prefer Not To Say" at bounding box center [362, 74] width 116 height 10
click at [378, 269] on button "Update" at bounding box center [382, 269] width 27 height 12
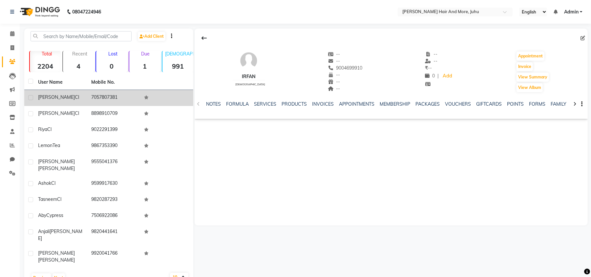
click at [93, 93] on td "7057807381" at bounding box center [113, 98] width 53 height 16
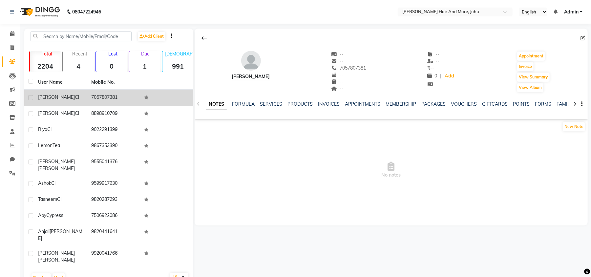
click at [93, 93] on td "7057807381" at bounding box center [113, 98] width 53 height 16
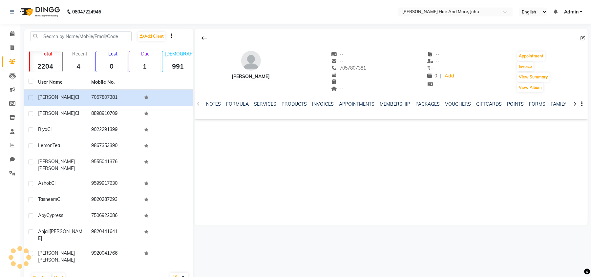
click at [586, 38] on span at bounding box center [584, 38] width 7 height 7
click at [582, 38] on icon at bounding box center [583, 38] width 5 height 5
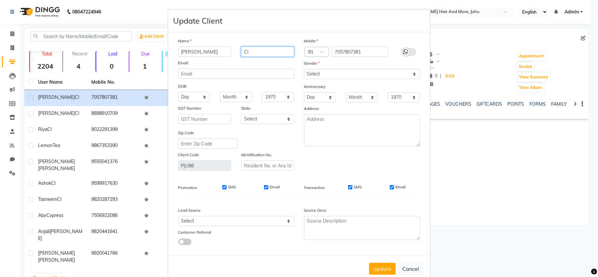
click at [258, 54] on input "Cl" at bounding box center [267, 52] width 53 height 10
click at [329, 74] on select "Select [DEMOGRAPHIC_DATA] [DEMOGRAPHIC_DATA] Other Prefer Not To Say" at bounding box center [362, 74] width 116 height 10
click at [304, 69] on select "Select [DEMOGRAPHIC_DATA] [DEMOGRAPHIC_DATA] Other Prefer Not To Say" at bounding box center [362, 74] width 116 height 10
drag, startPoint x: 384, startPoint y: 269, endPoint x: 366, endPoint y: 256, distance: 21.4
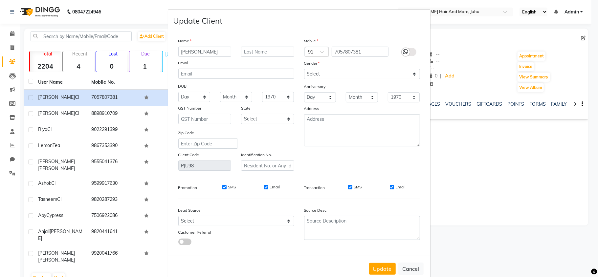
click at [383, 269] on button "Update" at bounding box center [382, 269] width 27 height 12
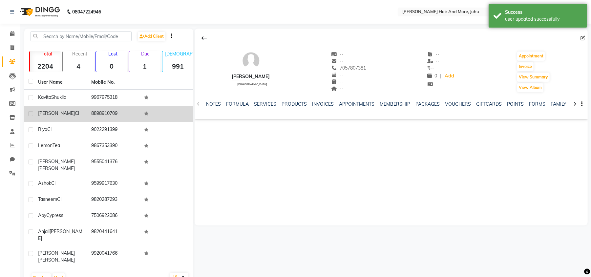
click at [95, 112] on td "8898910709" at bounding box center [113, 114] width 53 height 16
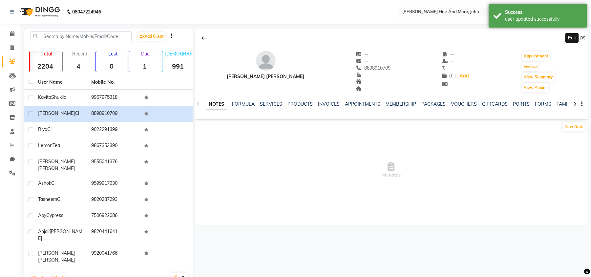
click at [582, 38] on icon at bounding box center [583, 38] width 5 height 5
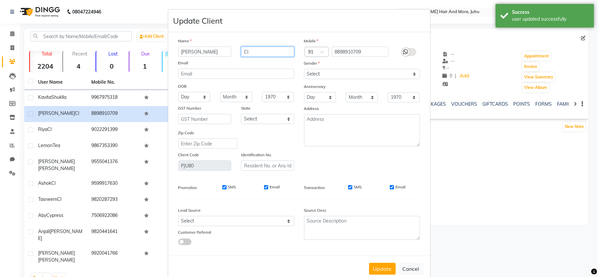
drag, startPoint x: 261, startPoint y: 49, endPoint x: 240, endPoint y: 56, distance: 22.6
click at [241, 56] on input "Cl" at bounding box center [267, 52] width 53 height 10
click at [313, 71] on select "Select [DEMOGRAPHIC_DATA] [DEMOGRAPHIC_DATA] Other Prefer Not To Say" at bounding box center [362, 74] width 116 height 10
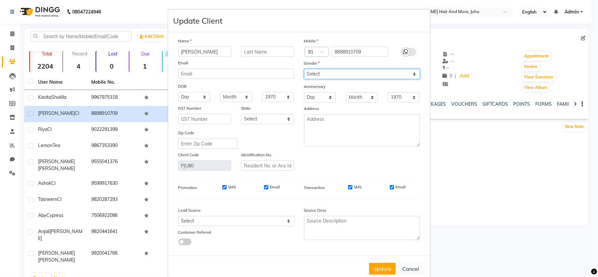
click at [304, 69] on select "Select [DEMOGRAPHIC_DATA] [DEMOGRAPHIC_DATA] Other Prefer Not To Say" at bounding box center [362, 74] width 116 height 10
click at [384, 271] on button "Update" at bounding box center [382, 269] width 27 height 12
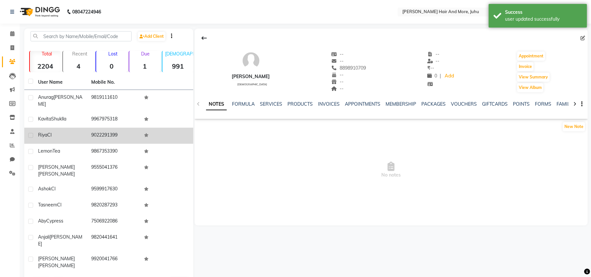
click at [169, 131] on td at bounding box center [166, 136] width 53 height 16
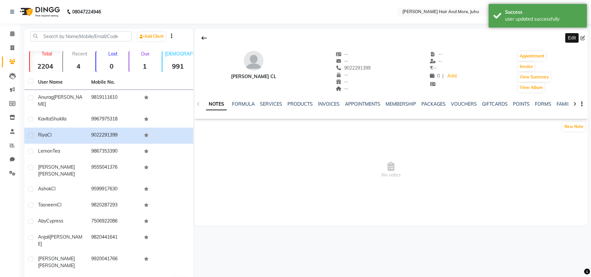
click at [584, 37] on icon at bounding box center [583, 38] width 5 height 5
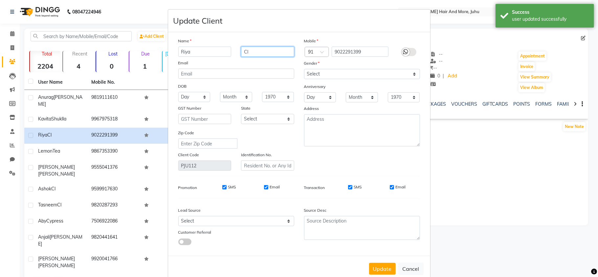
click at [246, 51] on input "Cl" at bounding box center [267, 52] width 53 height 10
click at [313, 74] on select "Select [DEMOGRAPHIC_DATA] [DEMOGRAPHIC_DATA] Other Prefer Not To Say" at bounding box center [362, 74] width 116 height 10
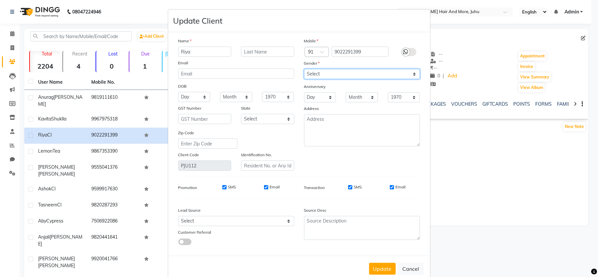
click at [304, 69] on select "Select [DEMOGRAPHIC_DATA] [DEMOGRAPHIC_DATA] Other Prefer Not To Say" at bounding box center [362, 74] width 116 height 10
click at [389, 268] on button "Update" at bounding box center [382, 269] width 27 height 12
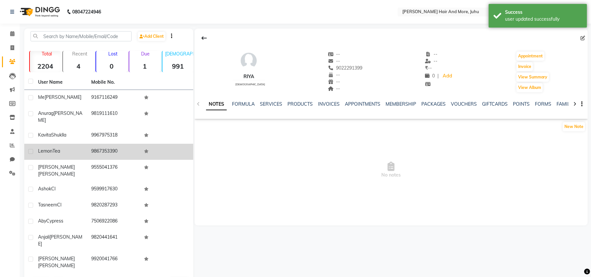
click at [152, 144] on td at bounding box center [166, 152] width 53 height 16
click at [29, 149] on label at bounding box center [30, 151] width 5 height 5
click at [29, 150] on input "checkbox" at bounding box center [30, 152] width 4 height 4
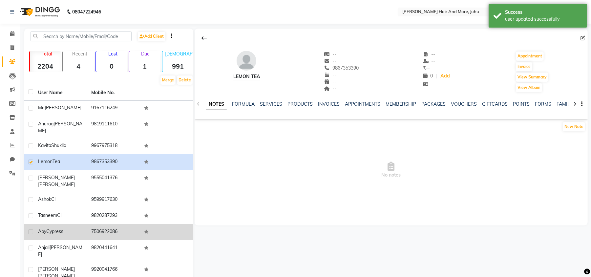
click at [30, 230] on label at bounding box center [30, 232] width 5 height 5
click at [30, 230] on input "checkbox" at bounding box center [30, 232] width 4 height 4
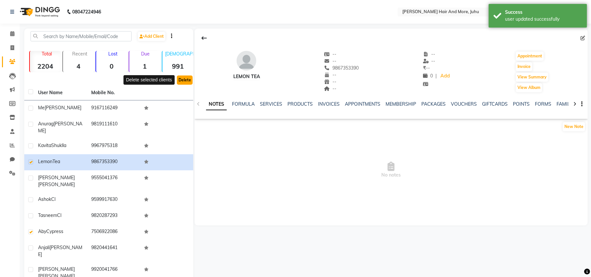
click at [185, 82] on button "Delete" at bounding box center [185, 80] width 16 height 9
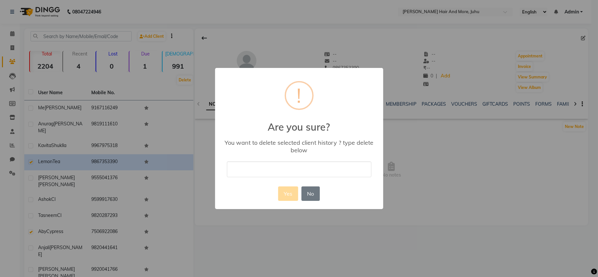
click at [243, 170] on input "text" at bounding box center [299, 169] width 144 height 15
click at [288, 191] on button "Yes" at bounding box center [288, 193] width 20 height 14
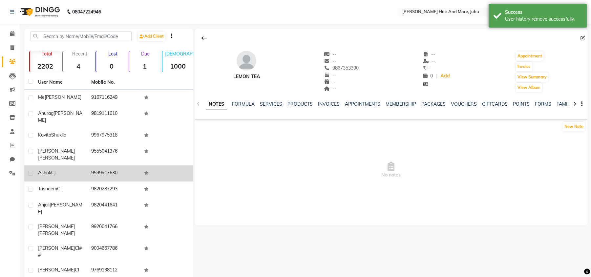
click at [73, 169] on div "Ashok Cl" at bounding box center [60, 172] width 45 height 7
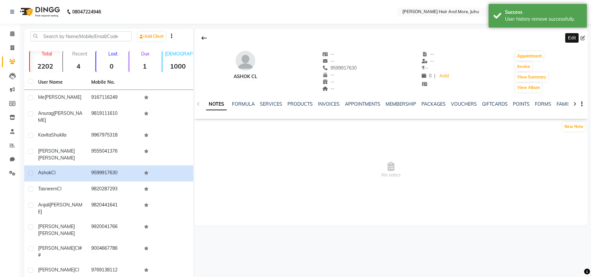
click at [583, 38] on icon at bounding box center [583, 38] width 5 height 5
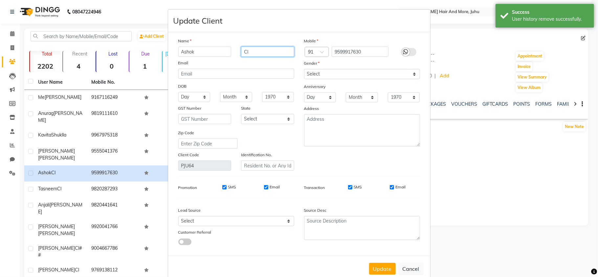
drag, startPoint x: 261, startPoint y: 49, endPoint x: 239, endPoint y: 55, distance: 22.9
click at [241, 55] on input "Cl" at bounding box center [267, 52] width 53 height 10
click at [254, 53] on input "Cl" at bounding box center [267, 52] width 53 height 10
click at [253, 53] on input "Cl" at bounding box center [267, 52] width 53 height 10
click at [316, 73] on select "Select [DEMOGRAPHIC_DATA] [DEMOGRAPHIC_DATA] Other Prefer Not To Say" at bounding box center [362, 74] width 116 height 10
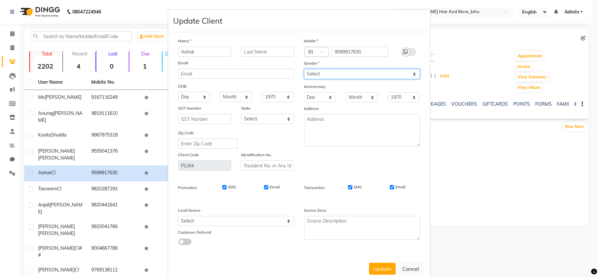
click at [304, 69] on select "Select [DEMOGRAPHIC_DATA] [DEMOGRAPHIC_DATA] Other Prefer Not To Say" at bounding box center [362, 74] width 116 height 10
click at [379, 264] on button "Update" at bounding box center [382, 269] width 27 height 12
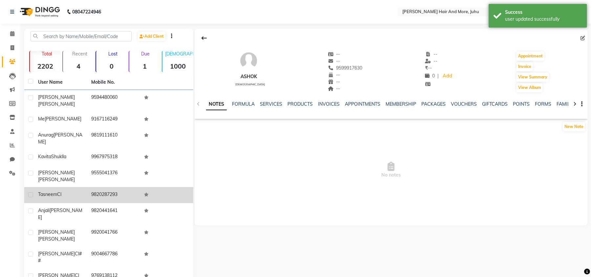
click at [103, 187] on td "9820287293" at bounding box center [113, 195] width 53 height 16
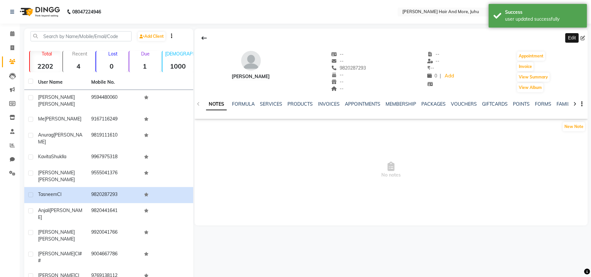
click at [586, 37] on span at bounding box center [584, 38] width 7 height 7
click at [585, 37] on icon at bounding box center [583, 38] width 5 height 5
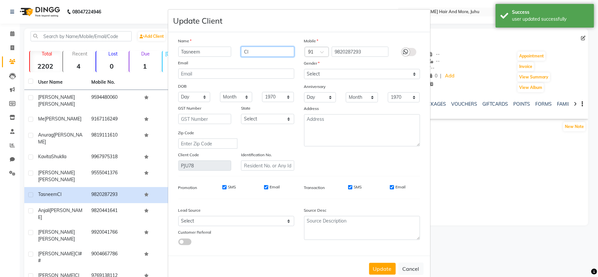
click at [241, 56] on input "Cl" at bounding box center [267, 52] width 53 height 10
click at [332, 70] on select "Select [DEMOGRAPHIC_DATA] [DEMOGRAPHIC_DATA] Other Prefer Not To Say" at bounding box center [362, 74] width 116 height 10
click at [304, 69] on select "Select [DEMOGRAPHIC_DATA] [DEMOGRAPHIC_DATA] Other Prefer Not To Say" at bounding box center [362, 74] width 116 height 10
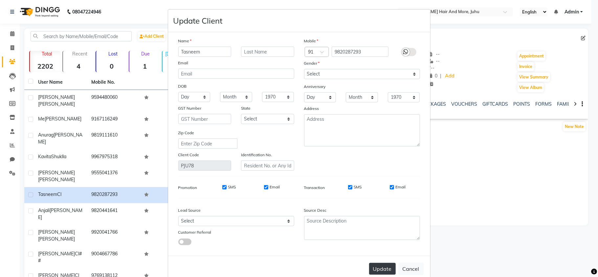
click at [386, 263] on button "Update" at bounding box center [382, 269] width 27 height 12
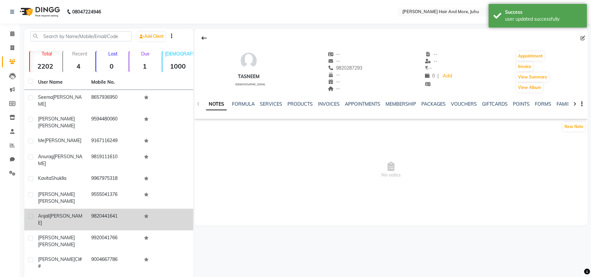
click at [128, 209] on td "9820441641" at bounding box center [113, 220] width 53 height 22
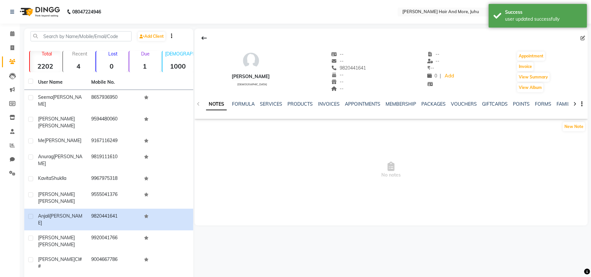
click at [584, 37] on icon at bounding box center [583, 38] width 5 height 5
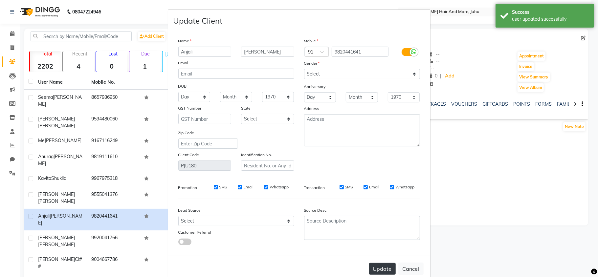
click at [384, 267] on button "Update" at bounding box center [382, 269] width 27 height 12
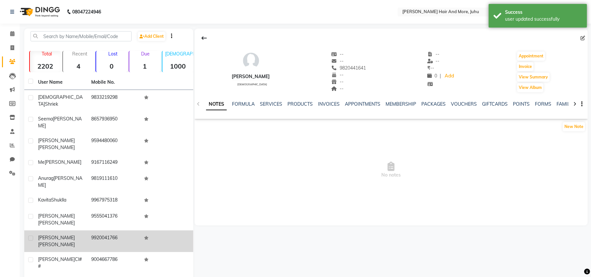
click at [103, 230] on td "9920041766" at bounding box center [113, 241] width 53 height 22
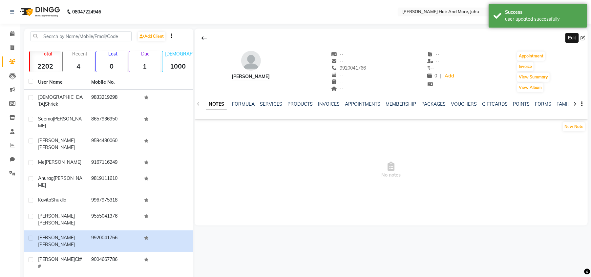
click at [584, 37] on icon at bounding box center [583, 38] width 5 height 5
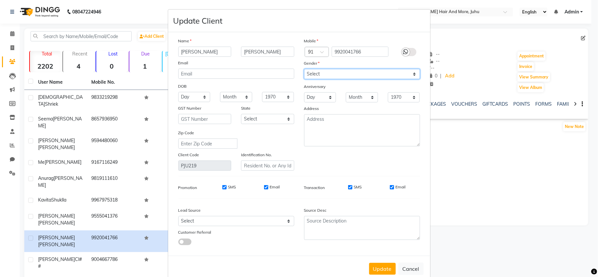
click at [322, 77] on select "Select [DEMOGRAPHIC_DATA] [DEMOGRAPHIC_DATA] Other Prefer Not To Say" at bounding box center [362, 74] width 116 height 10
click at [304, 69] on select "Select [DEMOGRAPHIC_DATA] [DEMOGRAPHIC_DATA] Other Prefer Not To Say" at bounding box center [362, 74] width 116 height 10
click at [376, 271] on button "Update" at bounding box center [382, 269] width 27 height 12
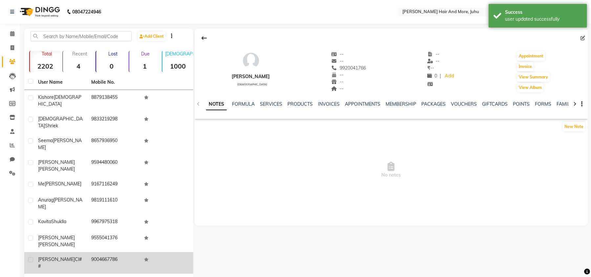
click at [110, 252] on td "9004667786" at bounding box center [113, 263] width 53 height 22
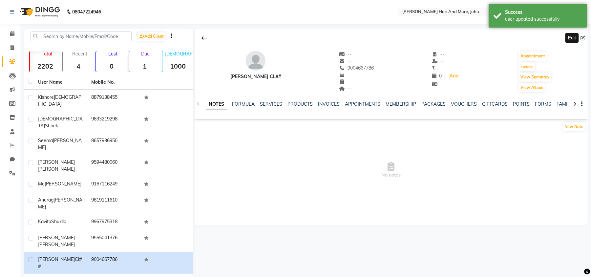
click at [583, 39] on icon at bounding box center [583, 38] width 5 height 5
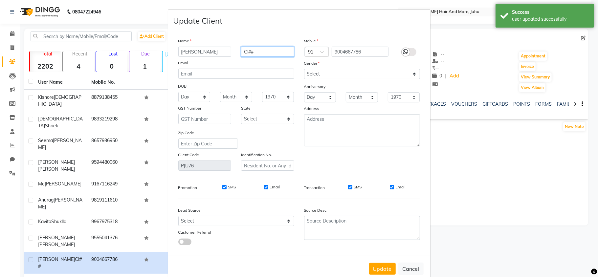
drag, startPoint x: 274, startPoint y: 53, endPoint x: 234, endPoint y: 61, distance: 40.2
click at [234, 61] on div "Name [PERSON_NAME] Cl## Email DOB Day 01 02 03 04 05 06 07 08 09 10 11 12 13 14…" at bounding box center [236, 103] width 126 height 133
click at [321, 77] on select "Select [DEMOGRAPHIC_DATA] [DEMOGRAPHIC_DATA] Other Prefer Not To Say" at bounding box center [362, 74] width 116 height 10
click at [304, 69] on select "Select [DEMOGRAPHIC_DATA] [DEMOGRAPHIC_DATA] Other Prefer Not To Say" at bounding box center [362, 74] width 116 height 10
click at [383, 261] on div "Update Cancel" at bounding box center [299, 269] width 262 height 26
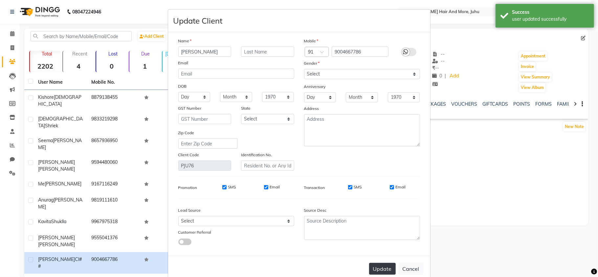
click at [379, 264] on button "Update" at bounding box center [382, 269] width 27 height 12
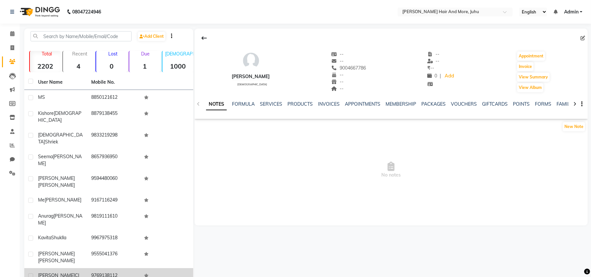
click at [125, 268] on td "9769138112" at bounding box center [113, 276] width 53 height 16
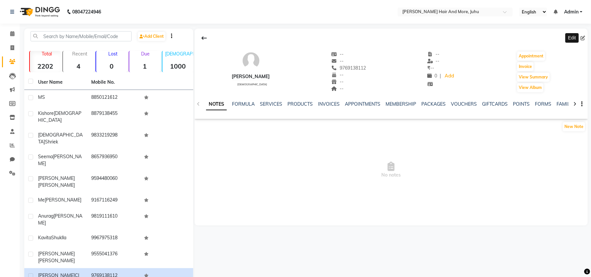
click at [582, 36] on icon at bounding box center [583, 38] width 5 height 5
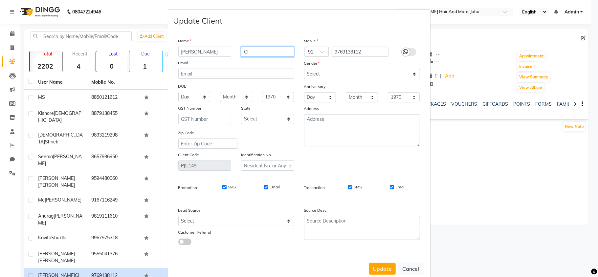
drag, startPoint x: 250, startPoint y: 49, endPoint x: 228, endPoint y: 57, distance: 23.6
click at [228, 57] on div "Name [PERSON_NAME] Email DOB Day 01 02 03 04 05 06 07 08 09 10 11 12 13 14 15 1…" at bounding box center [236, 103] width 126 height 133
drag, startPoint x: 251, startPoint y: 46, endPoint x: 247, endPoint y: 52, distance: 6.8
drag, startPoint x: 379, startPoint y: 265, endPoint x: 379, endPoint y: 258, distance: 6.6
click at [379, 265] on button "Update" at bounding box center [382, 269] width 27 height 12
